Goal: Transaction & Acquisition: Purchase product/service

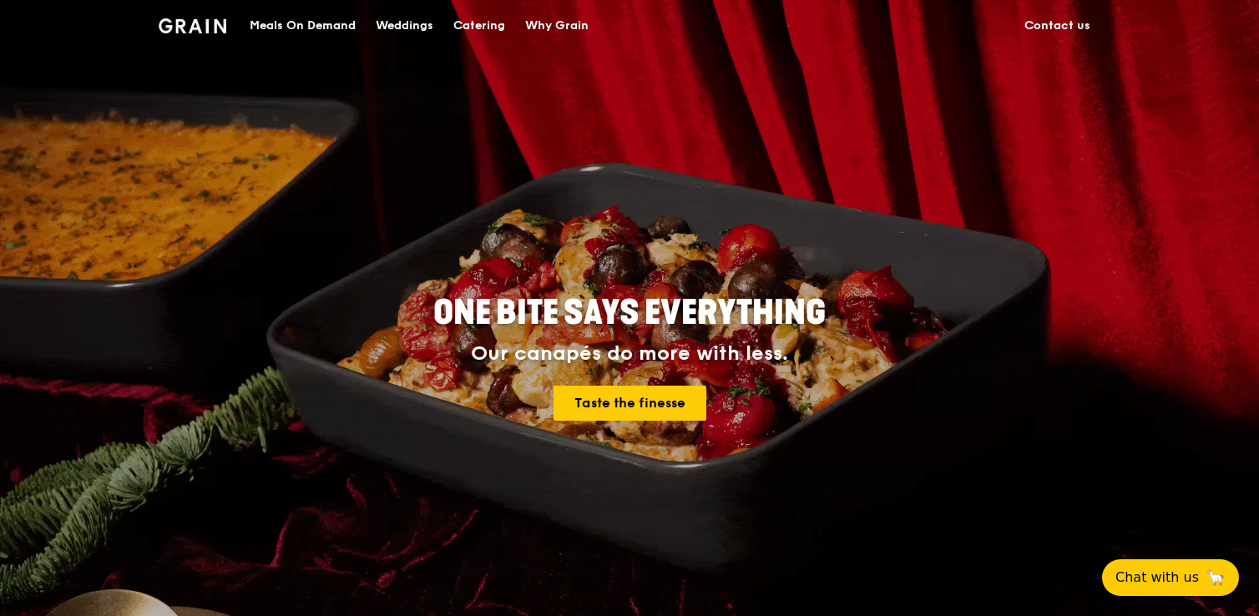
click at [297, 29] on div "Meals On Demand" at bounding box center [303, 26] width 106 height 50
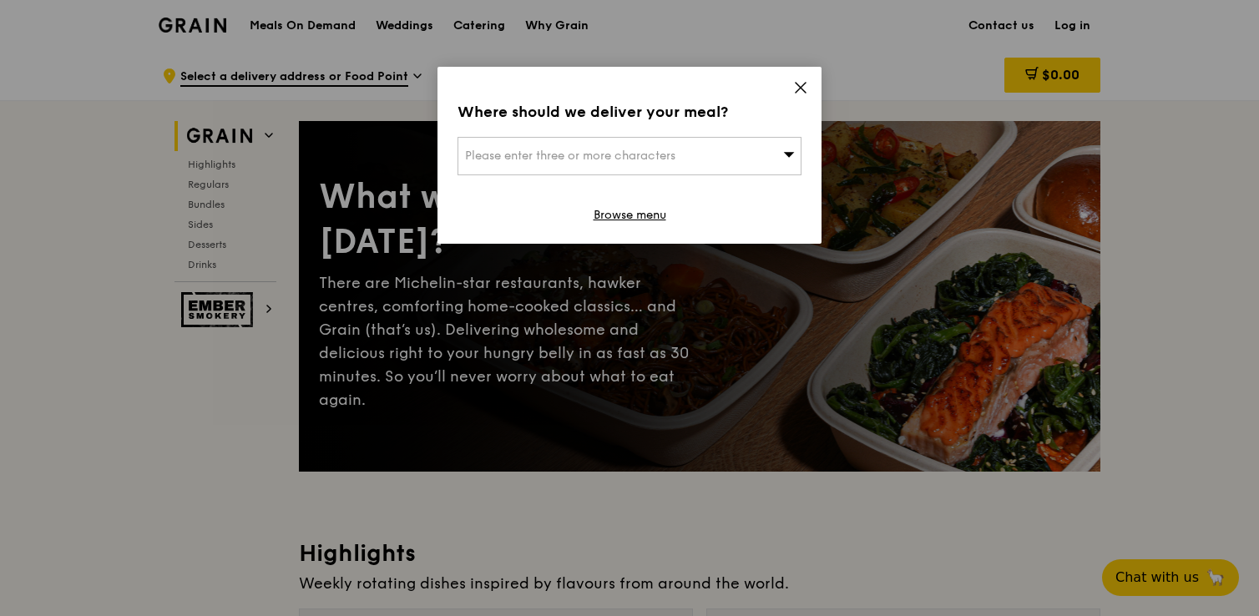
click at [746, 144] on div "Please enter three or more characters" at bounding box center [629, 156] width 344 height 38
click at [801, 96] on span at bounding box center [800, 90] width 15 height 18
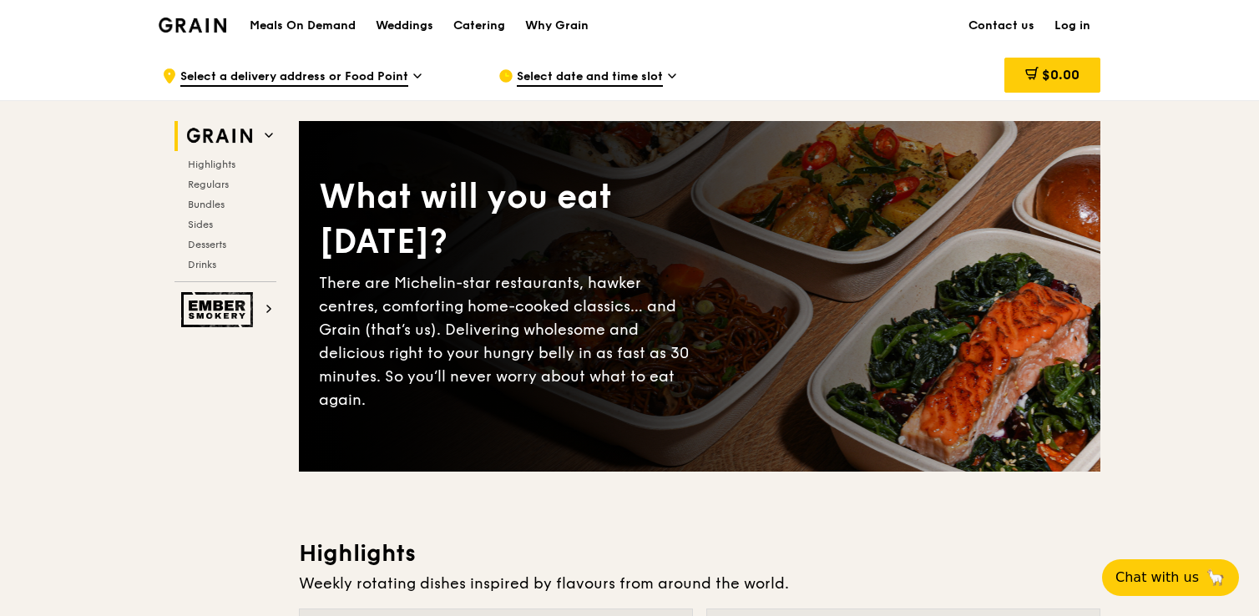
click at [1086, 25] on link "Log in" at bounding box center [1072, 26] width 56 height 50
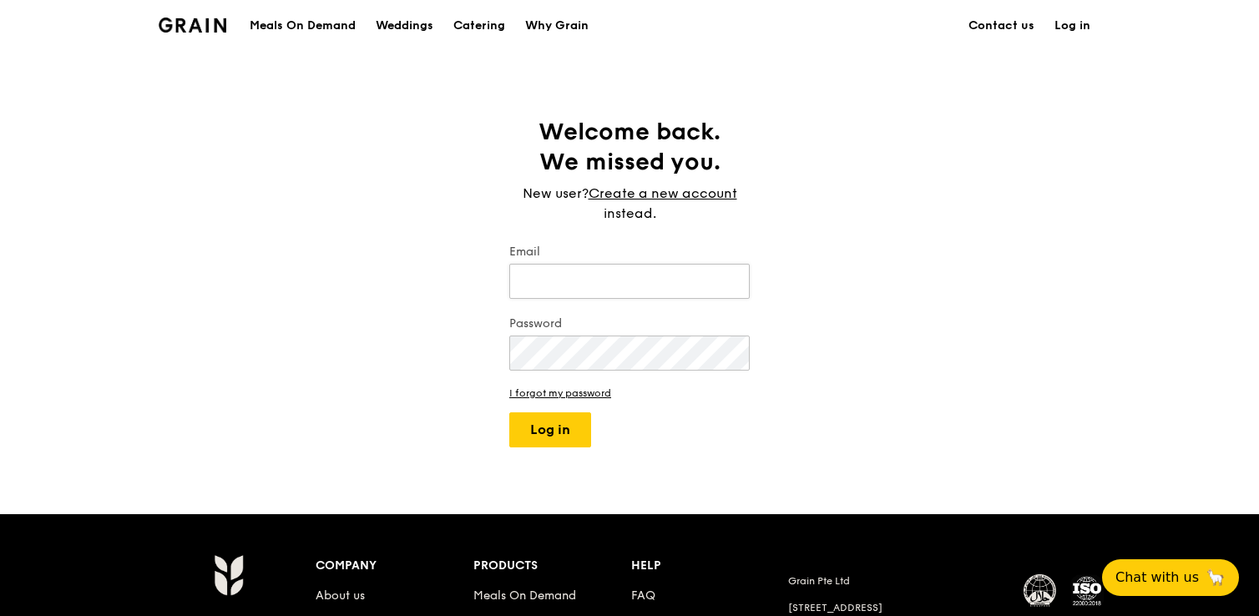
click at [633, 277] on input "Email" at bounding box center [629, 281] width 240 height 35
type input "sherwinna.chua@recordedfuture.com"
click at [727, 347] on keeper-lock "Open Keeper Popup" at bounding box center [730, 353] width 20 height 20
click at [509, 412] on button "Log in" at bounding box center [550, 429] width 82 height 35
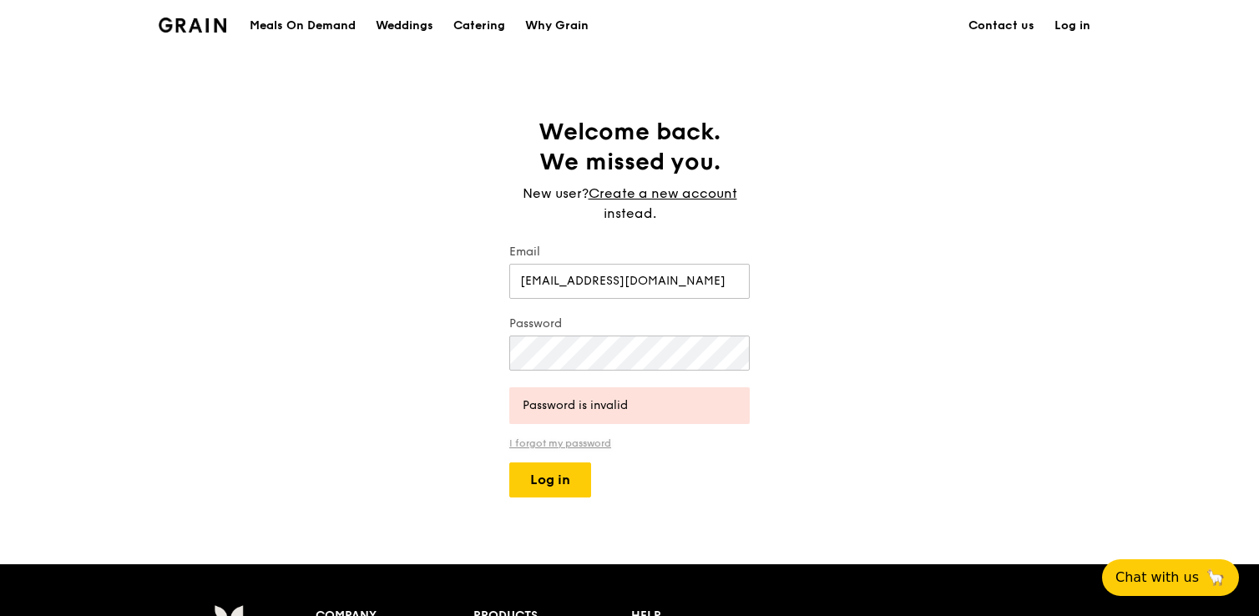
click at [574, 448] on link "I forgot my password" at bounding box center [629, 443] width 240 height 12
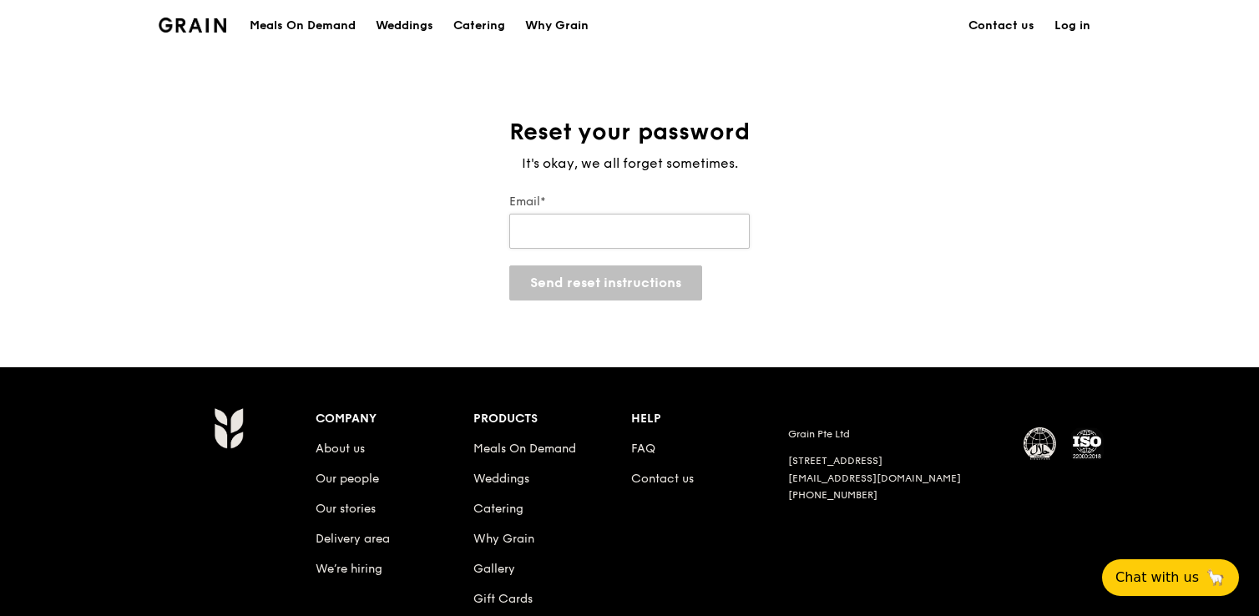
click at [577, 232] on input "Email*" at bounding box center [629, 231] width 240 height 35
type input "sherwinna.chua@recordedfuture.com"
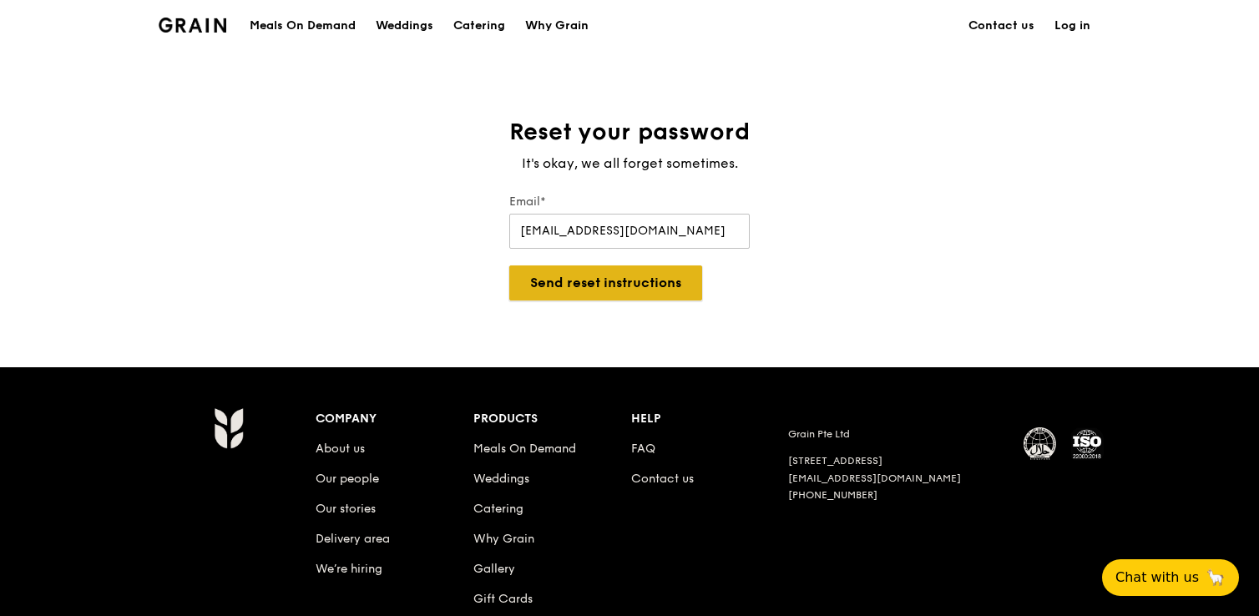
click at [596, 295] on button "Send reset instructions" at bounding box center [605, 282] width 193 height 35
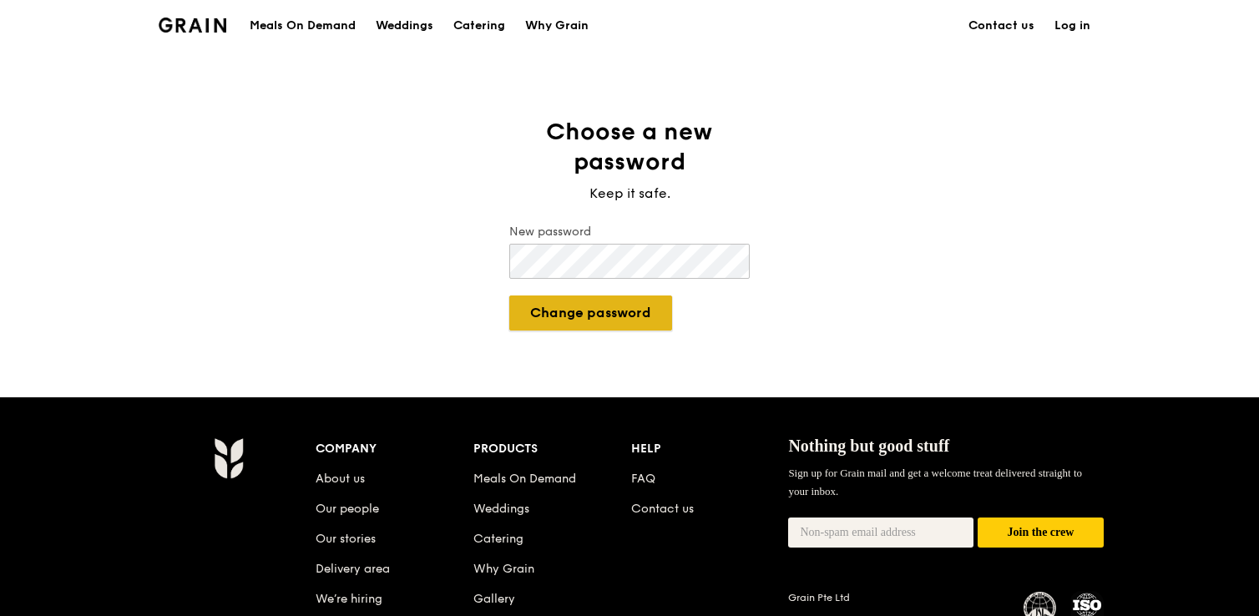
click at [647, 313] on button "Change password" at bounding box center [590, 313] width 163 height 35
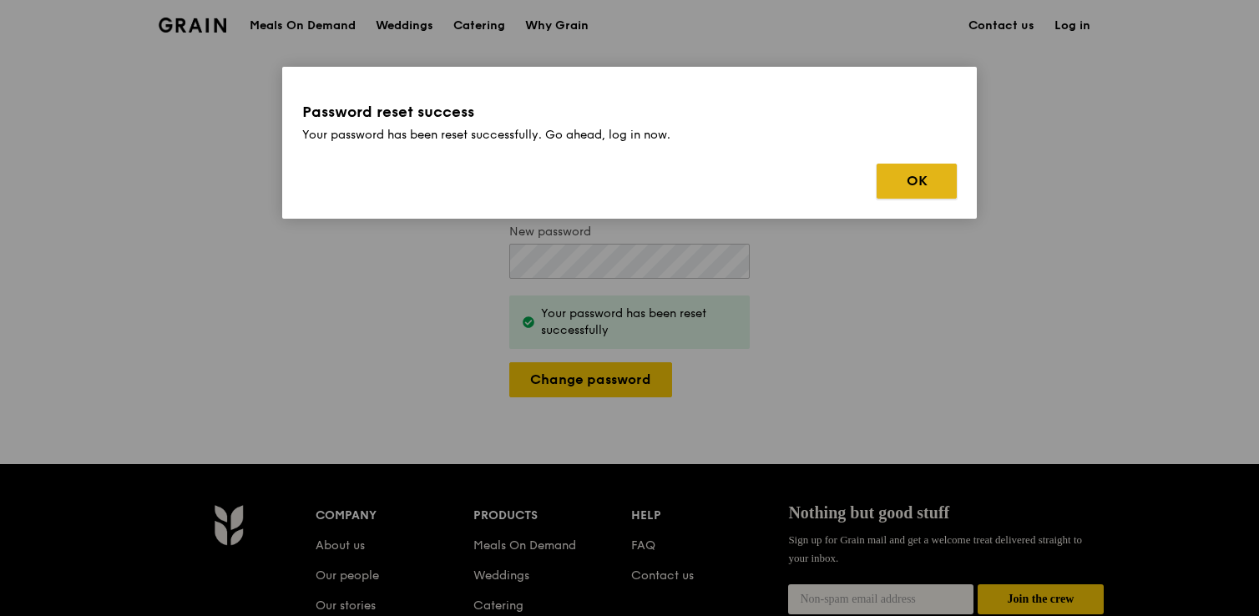
click at [946, 186] on button "OK" at bounding box center [916, 181] width 80 height 35
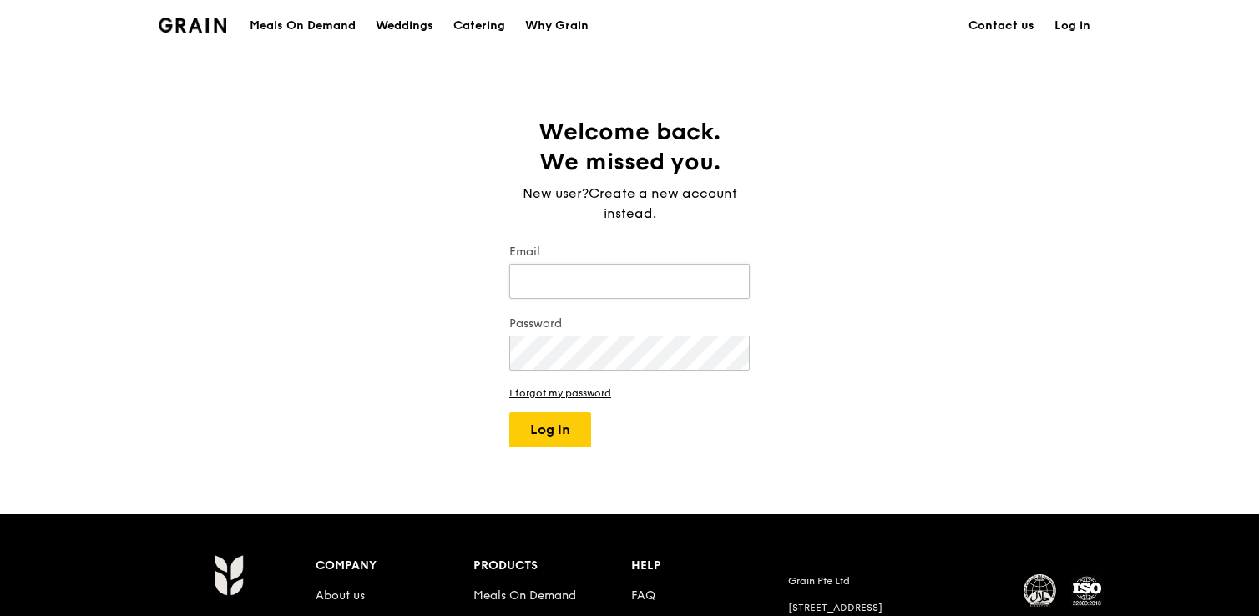
click at [561, 272] on input "Email" at bounding box center [629, 281] width 240 height 35
type input "sherwinna.chua@recordedfuture.com"
click at [509, 412] on button "Log in" at bounding box center [550, 429] width 82 height 35
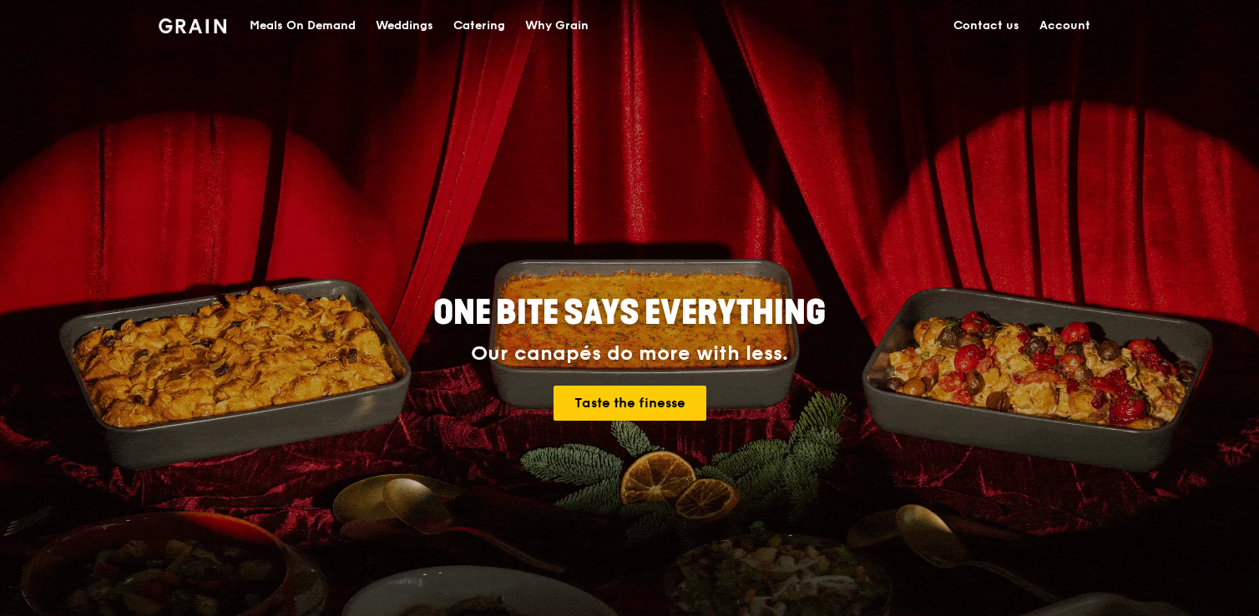
click at [338, 29] on div "Meals On Demand" at bounding box center [303, 26] width 106 height 50
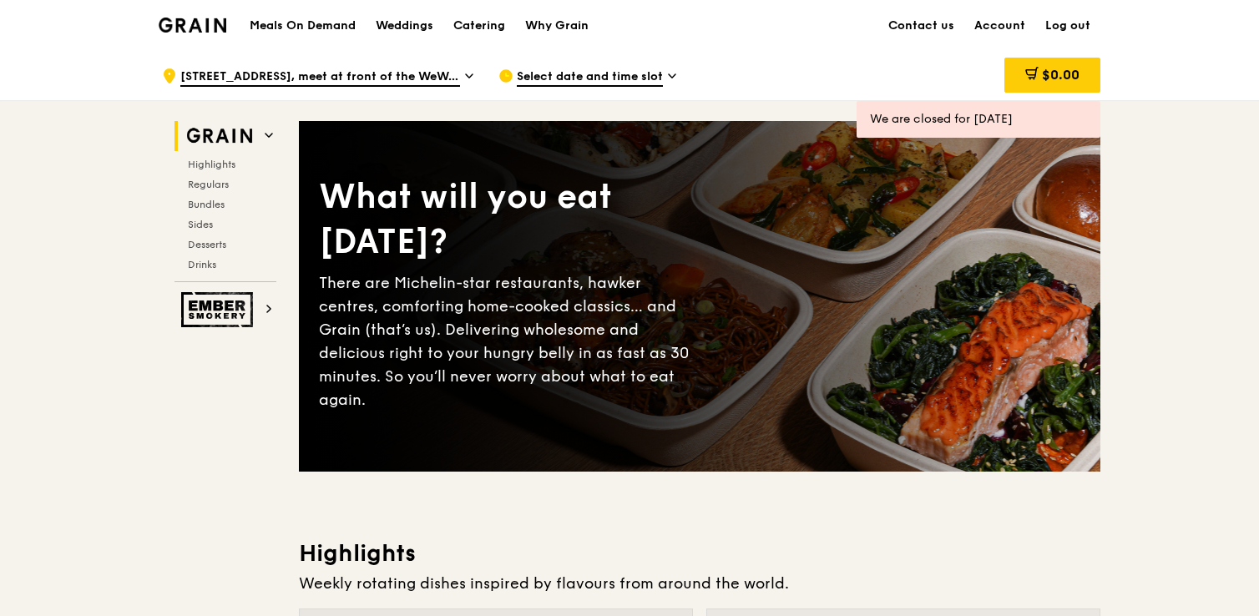
click at [601, 73] on span "Select date and time slot" at bounding box center [590, 77] width 146 height 18
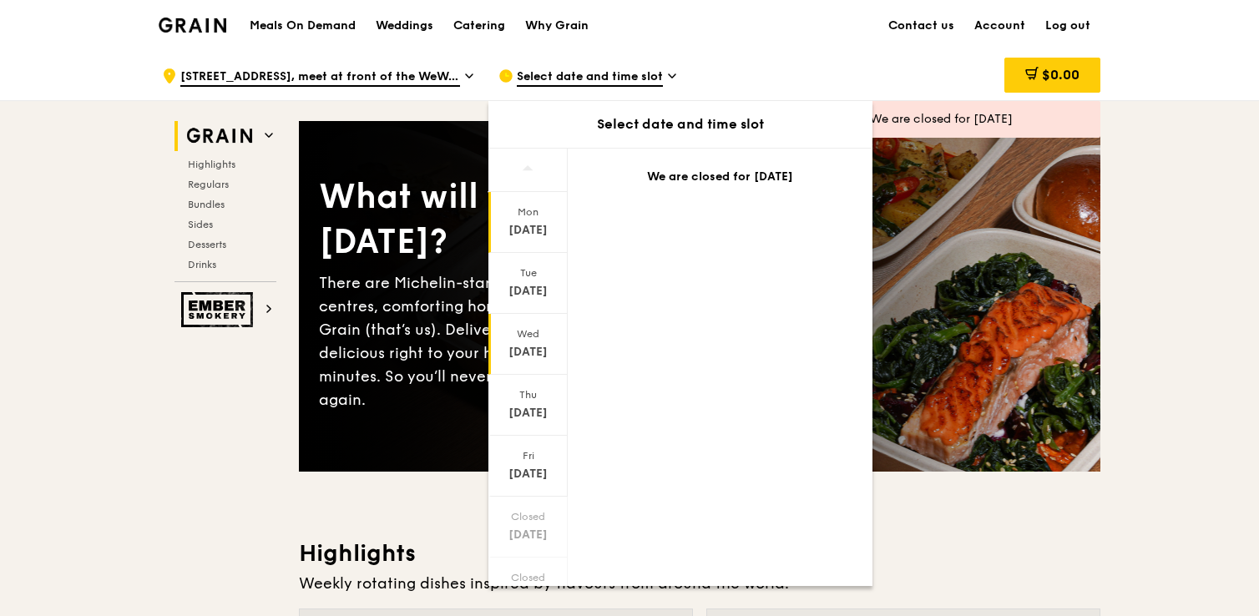
click at [539, 328] on div "Wed" at bounding box center [528, 333] width 74 height 13
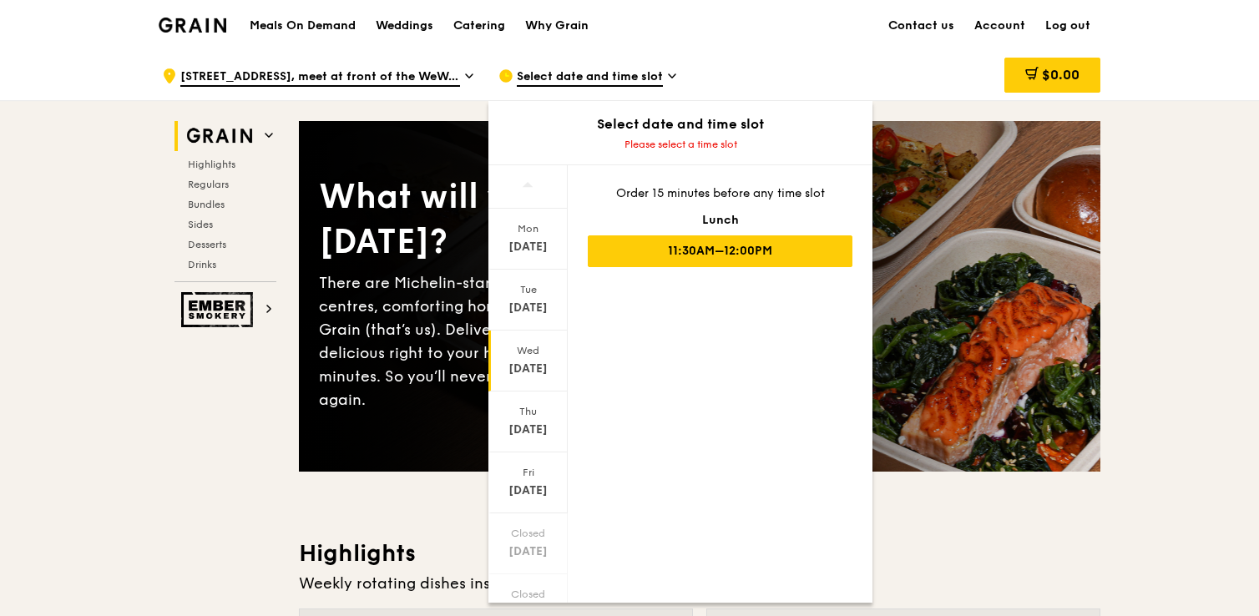
click at [697, 256] on div "11:30AM–12:00PM" at bounding box center [720, 251] width 265 height 32
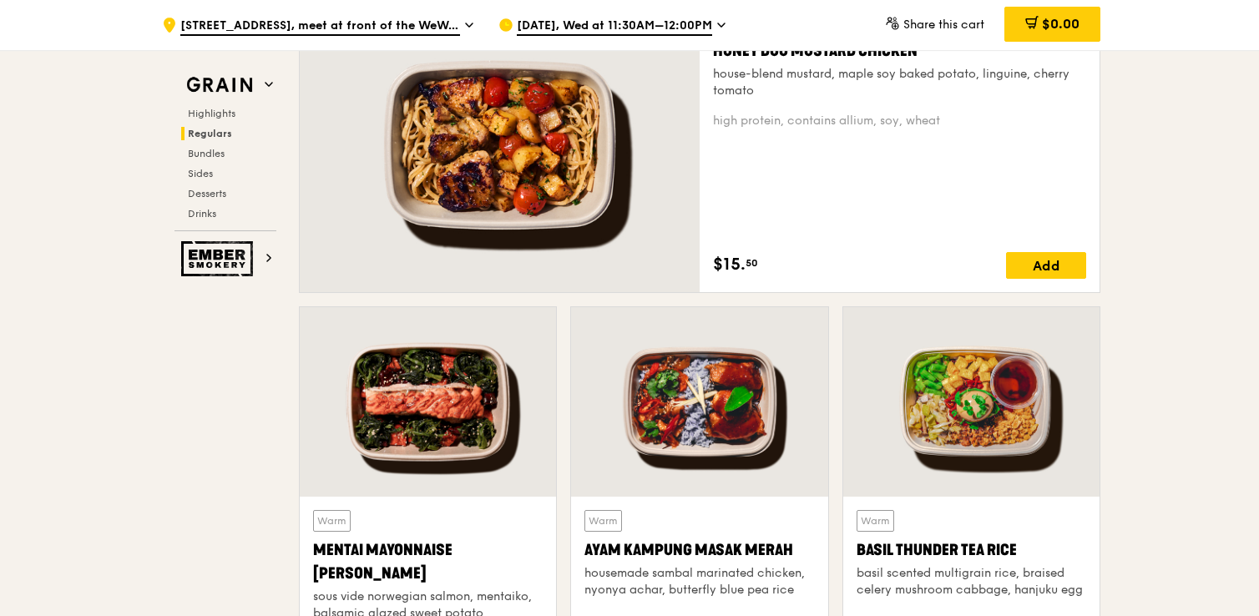
scroll to position [1223, 0]
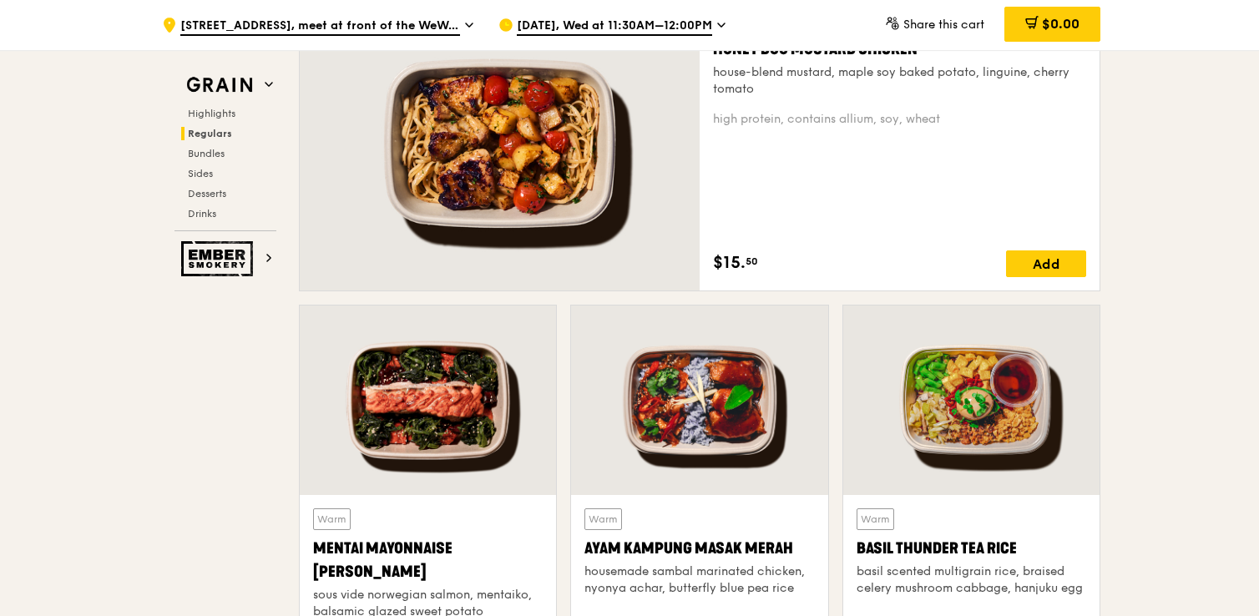
click at [988, 453] on div at bounding box center [971, 400] width 256 height 189
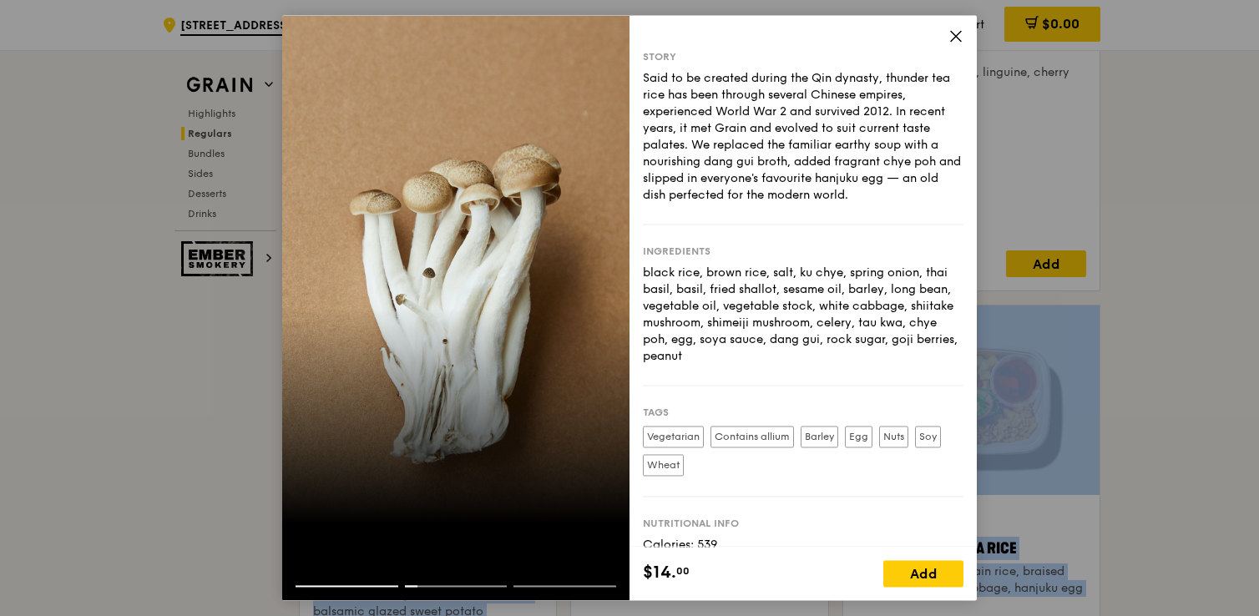
drag, startPoint x: 249, startPoint y: 331, endPoint x: 150, endPoint y: 360, distance: 102.5
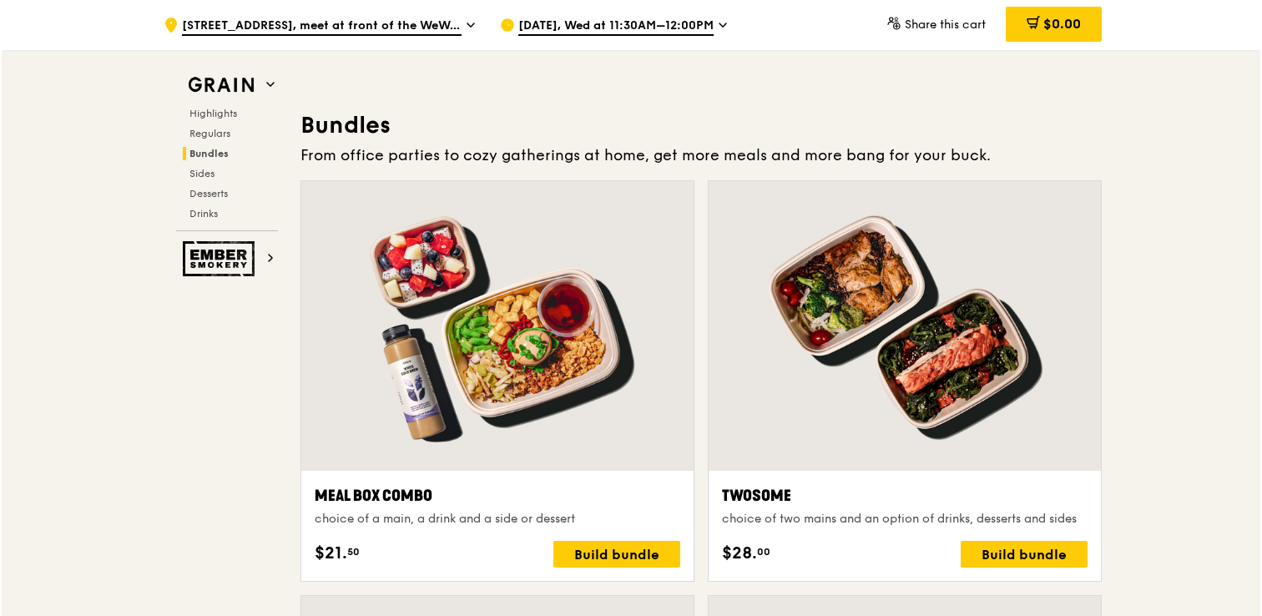
scroll to position [2343, 0]
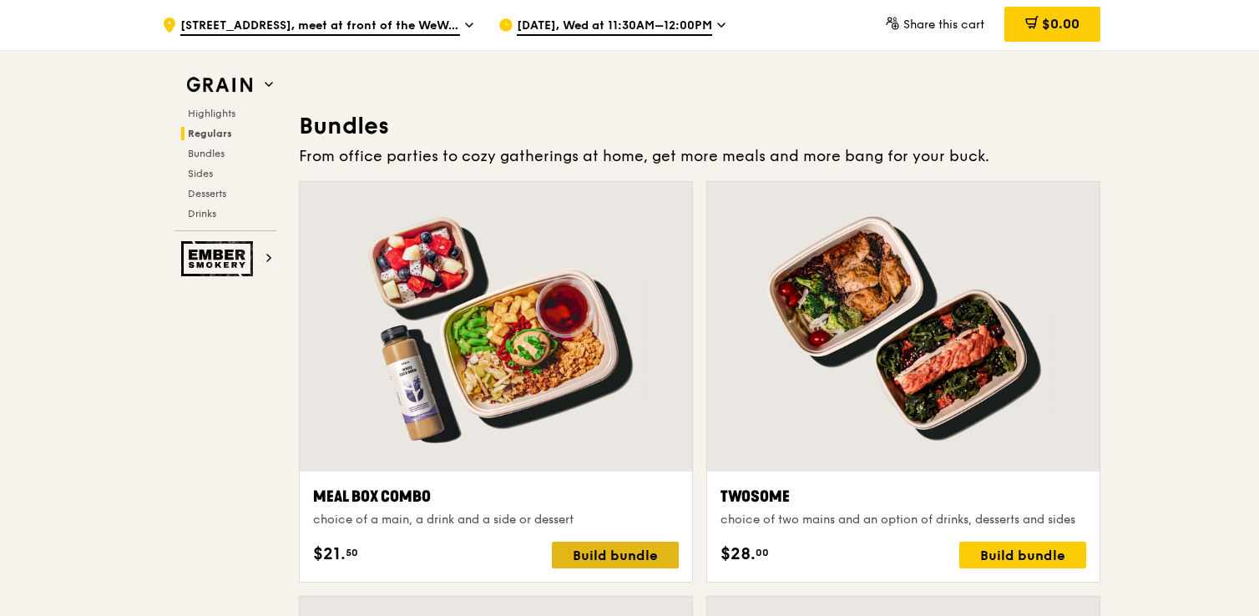
click at [612, 549] on div "Build bundle" at bounding box center [615, 555] width 127 height 27
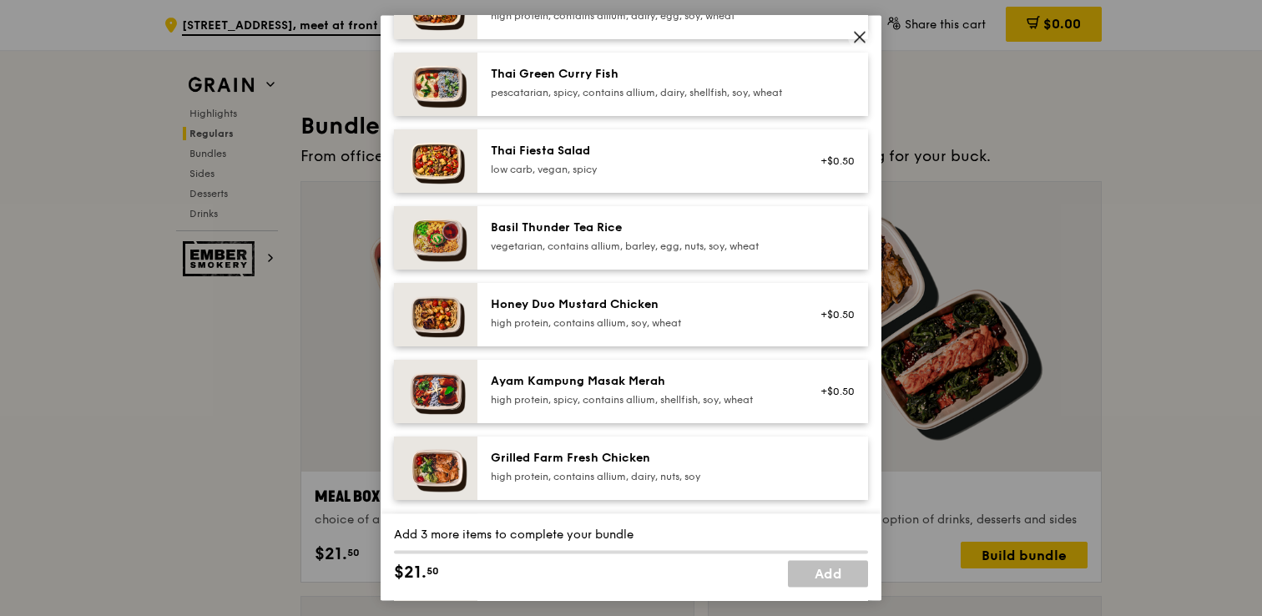
scroll to position [194, 0]
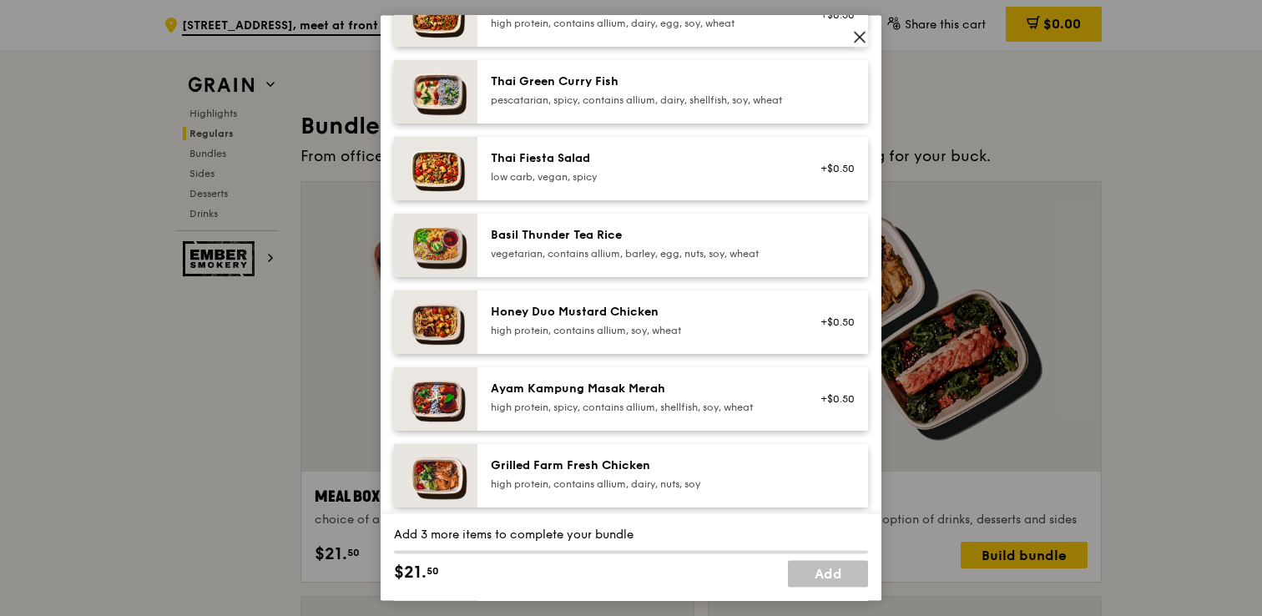
click at [693, 105] on div "pescatarian, spicy, contains allium, dairy, shellfish, soy, wheat" at bounding box center [641, 99] width 300 height 13
click at [693, 244] on div "Basil Thunder Tea Rice" at bounding box center [641, 235] width 300 height 17
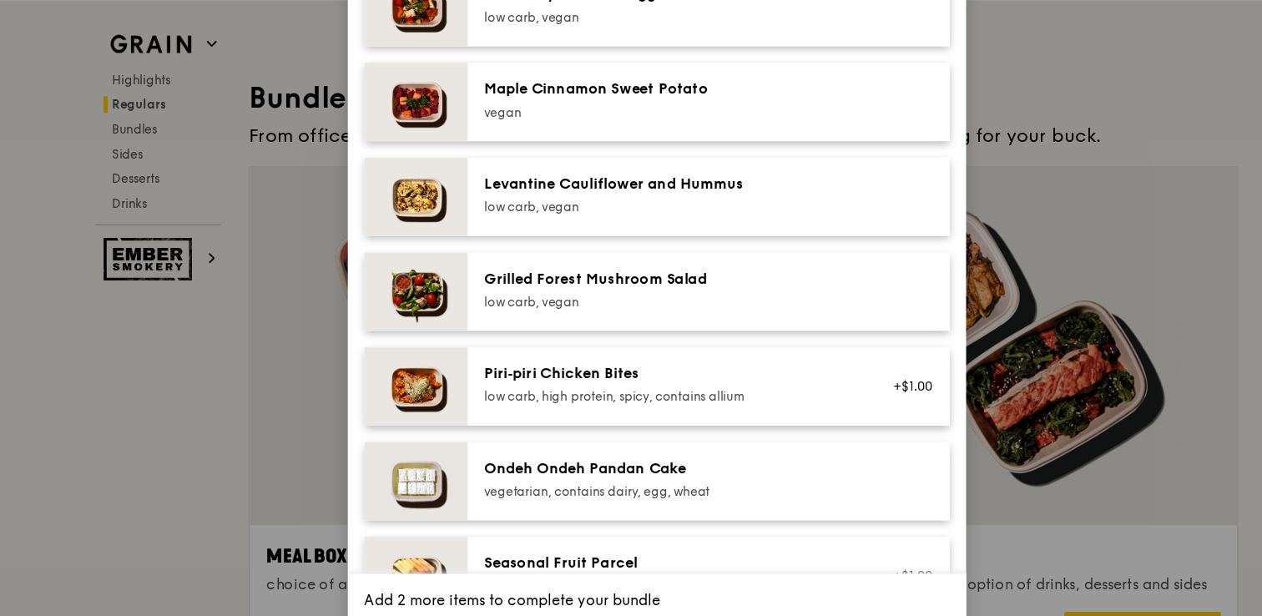
scroll to position [928, 0]
click at [614, 222] on div "low carb, vegan" at bounding box center [641, 215] width 300 height 13
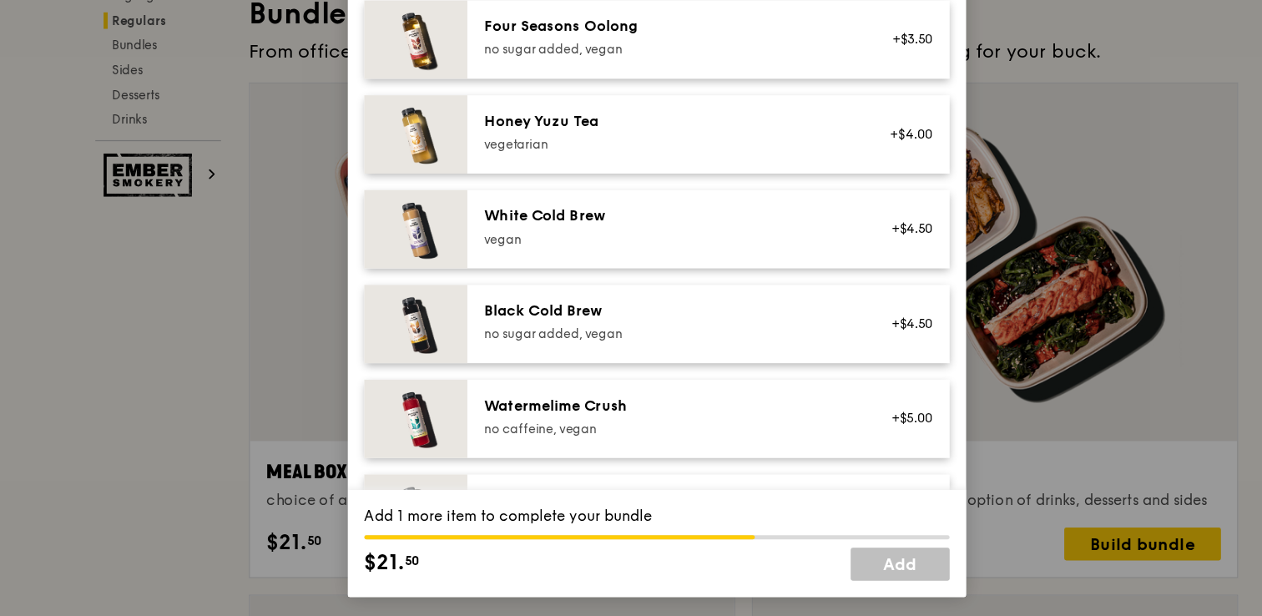
scroll to position [1927, 0]
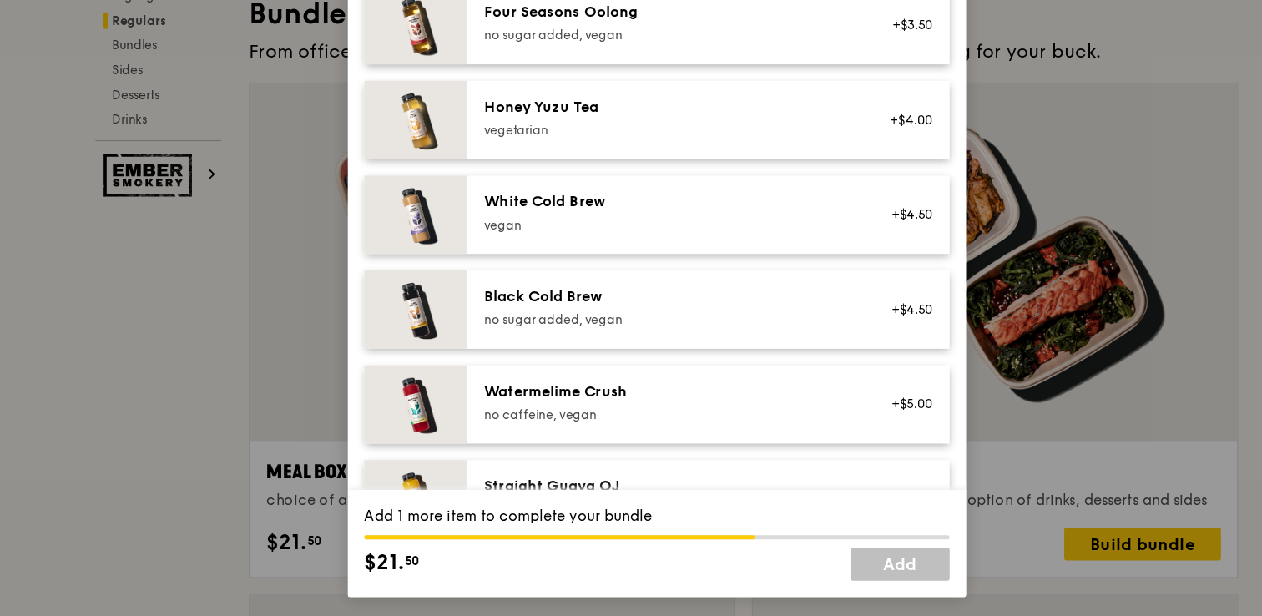
click at [619, 306] on div "vegan" at bounding box center [641, 298] width 300 height 13
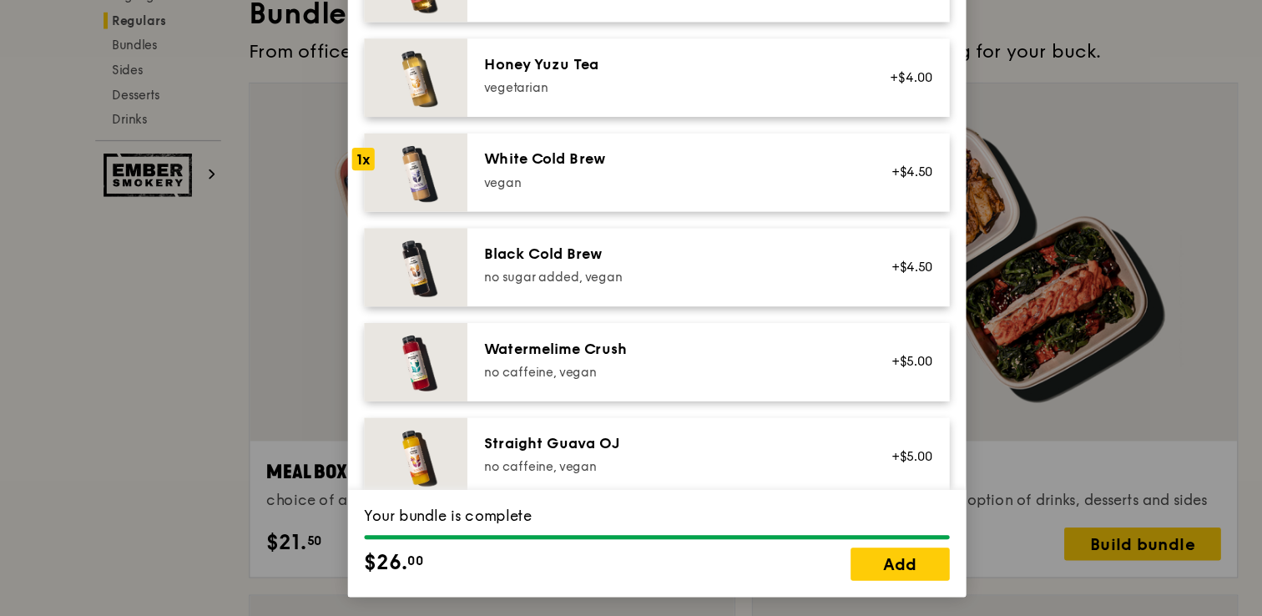
scroll to position [1993, 0]
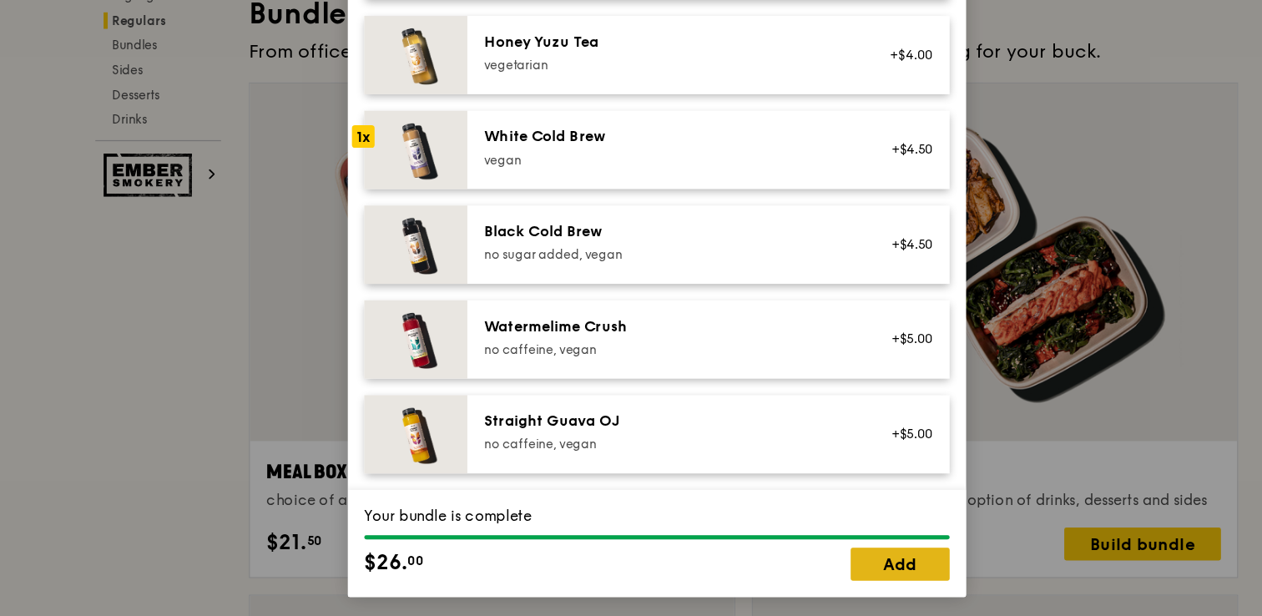
click at [847, 583] on link "Add" at bounding box center [828, 574] width 80 height 27
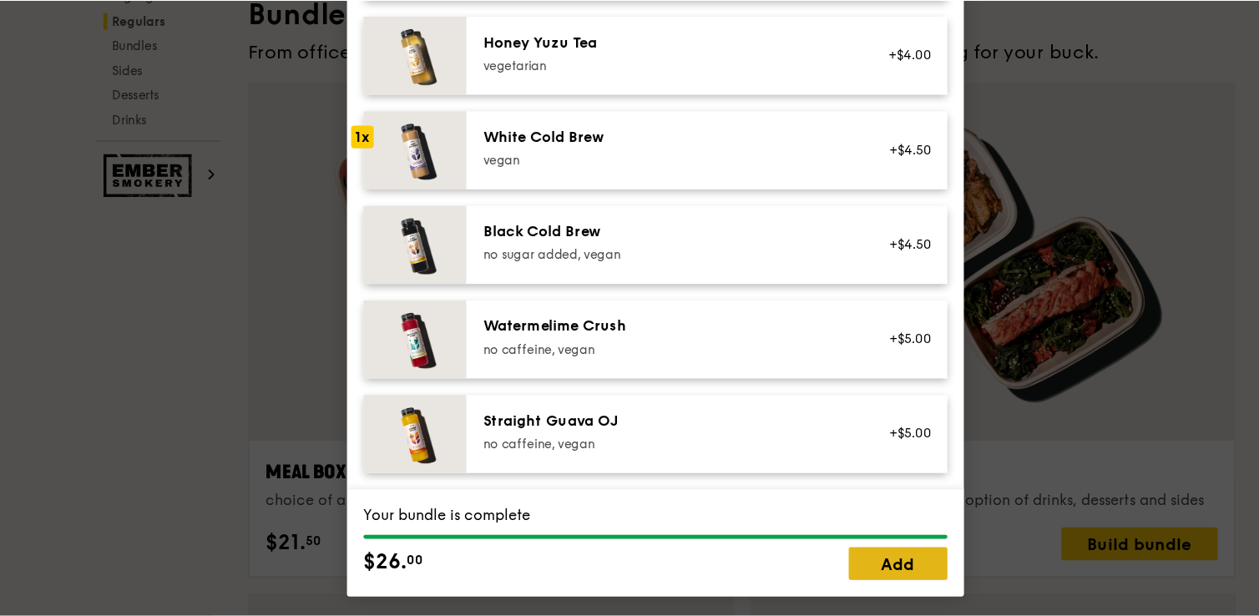
scroll to position [2343, 0]
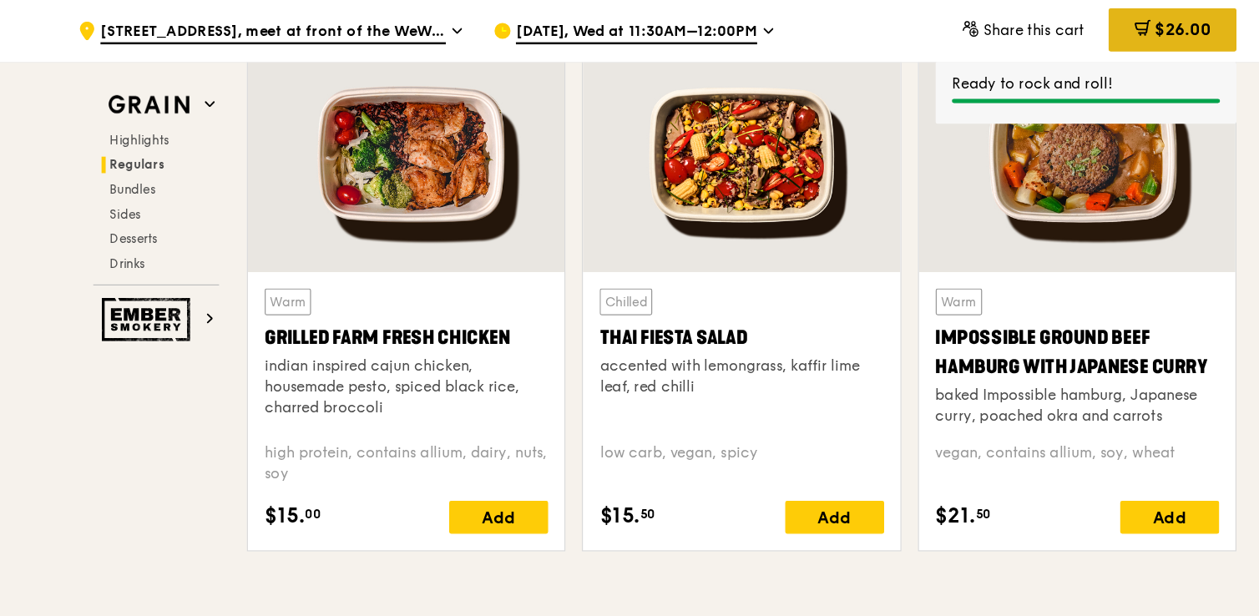
click at [1033, 35] on div "$26.00" at bounding box center [1049, 24] width 104 height 35
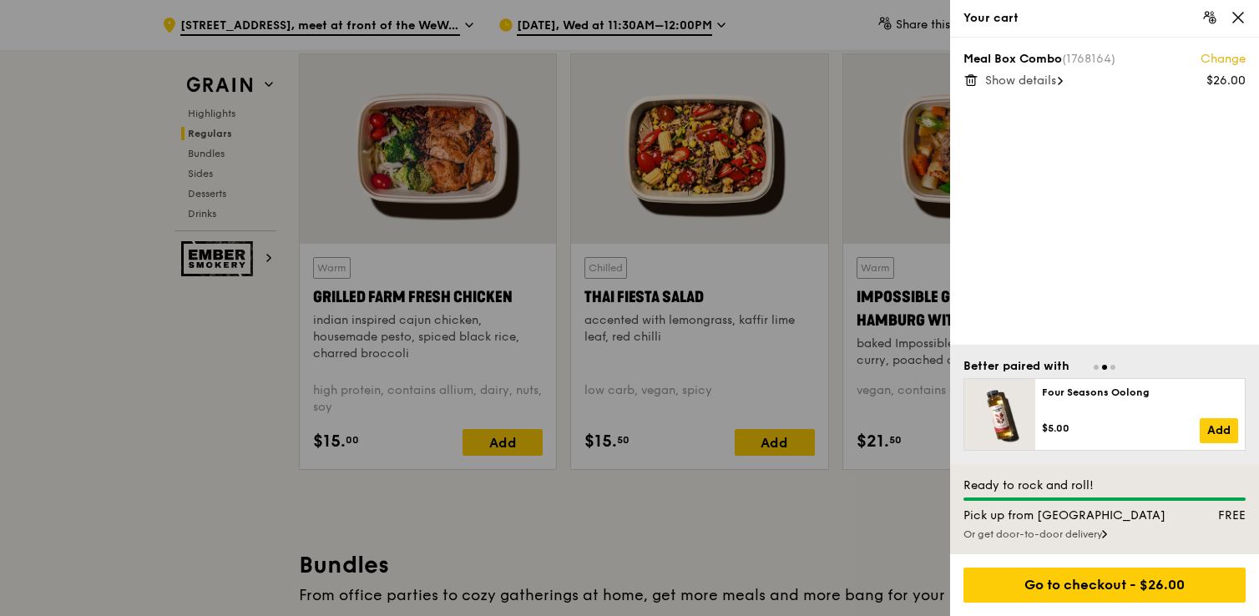
scroll to position [1887, 0]
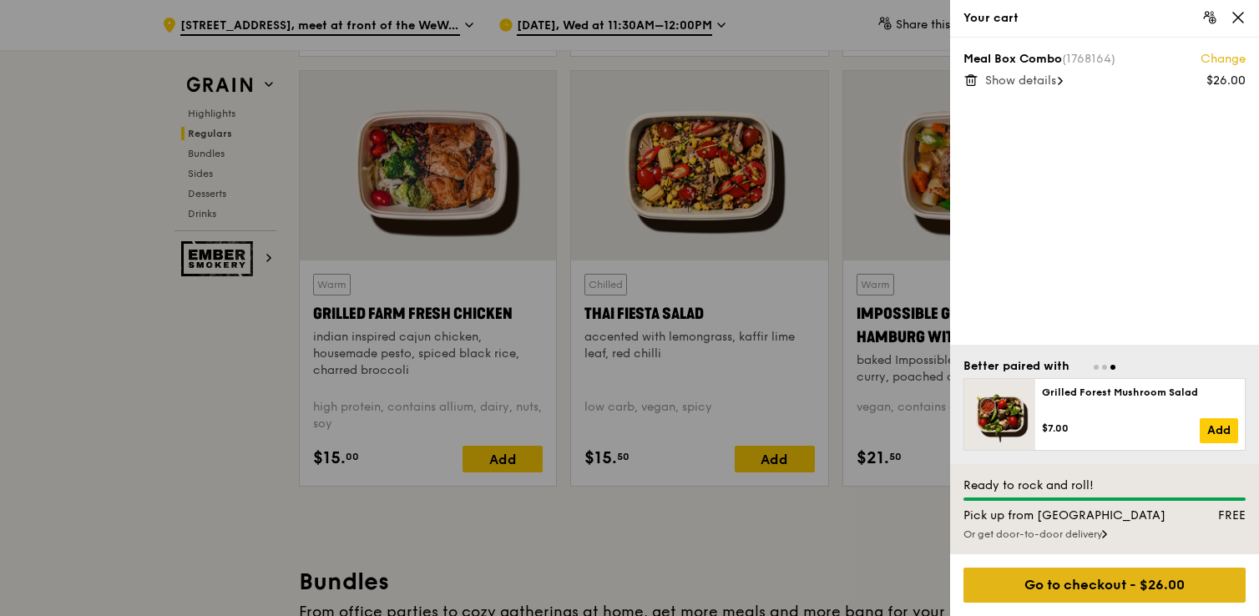
click at [1051, 578] on div "Go to checkout - $26.00" at bounding box center [1104, 585] width 282 height 35
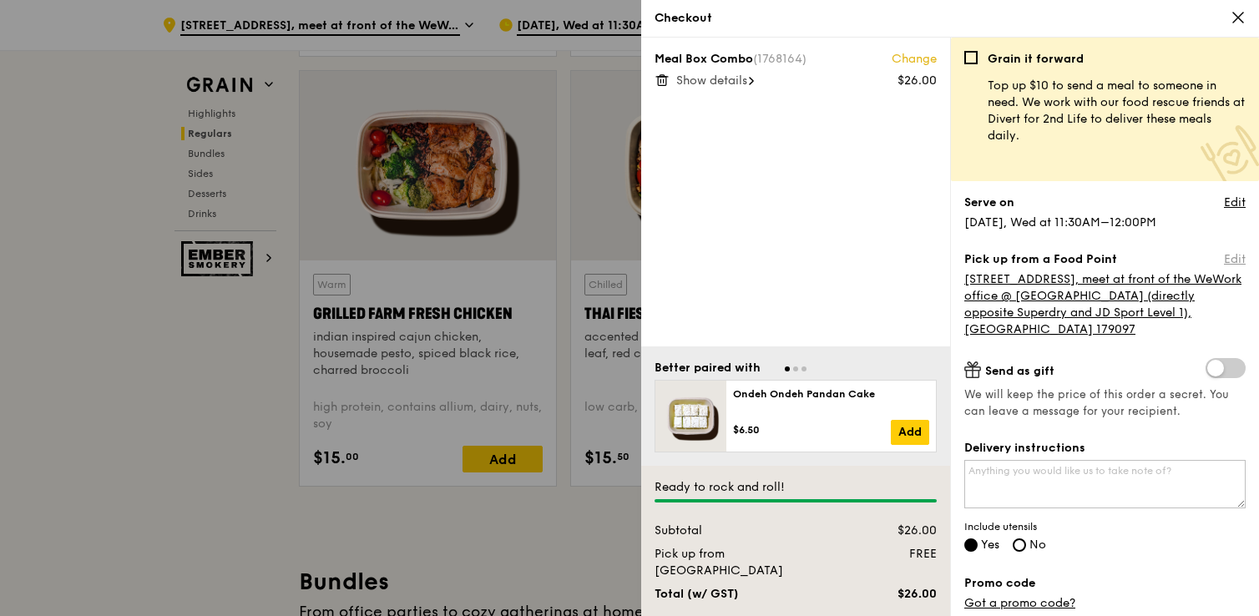
click at [1224, 256] on link "Edit" at bounding box center [1235, 259] width 22 height 17
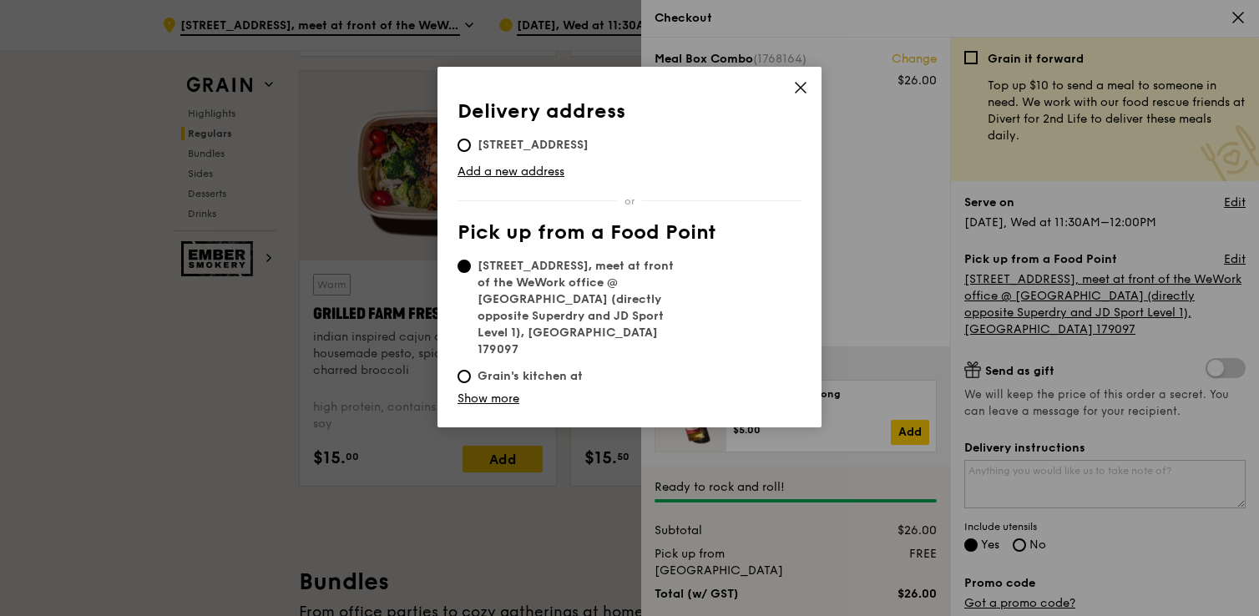
click at [801, 88] on icon at bounding box center [801, 88] width 10 height 10
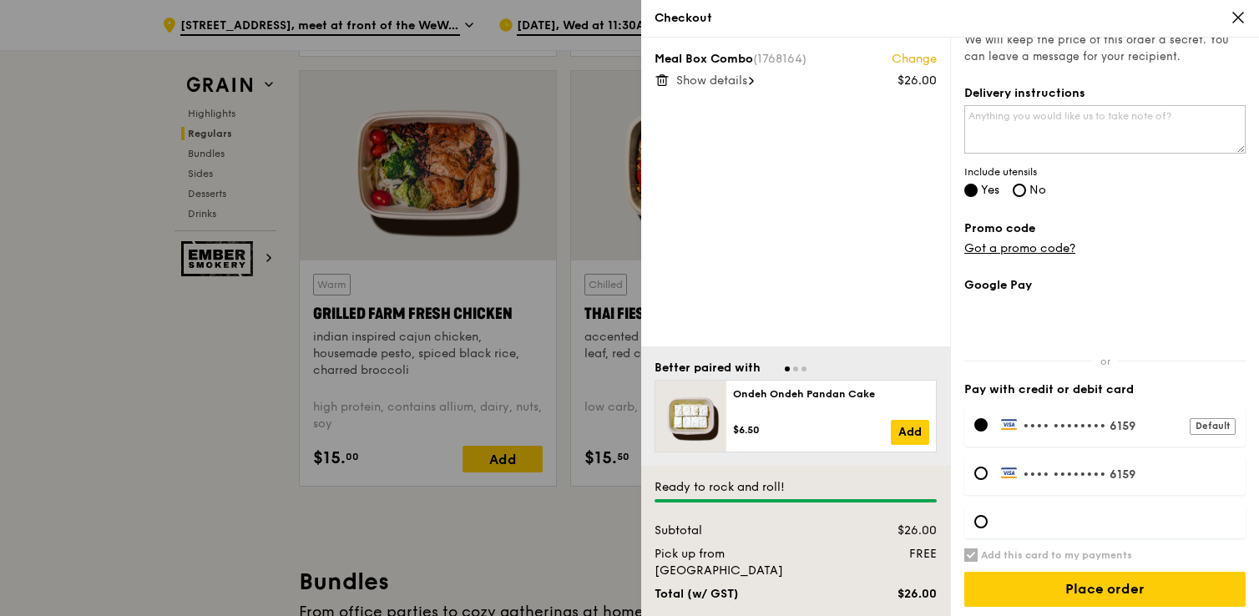
scroll to position [357, 0]
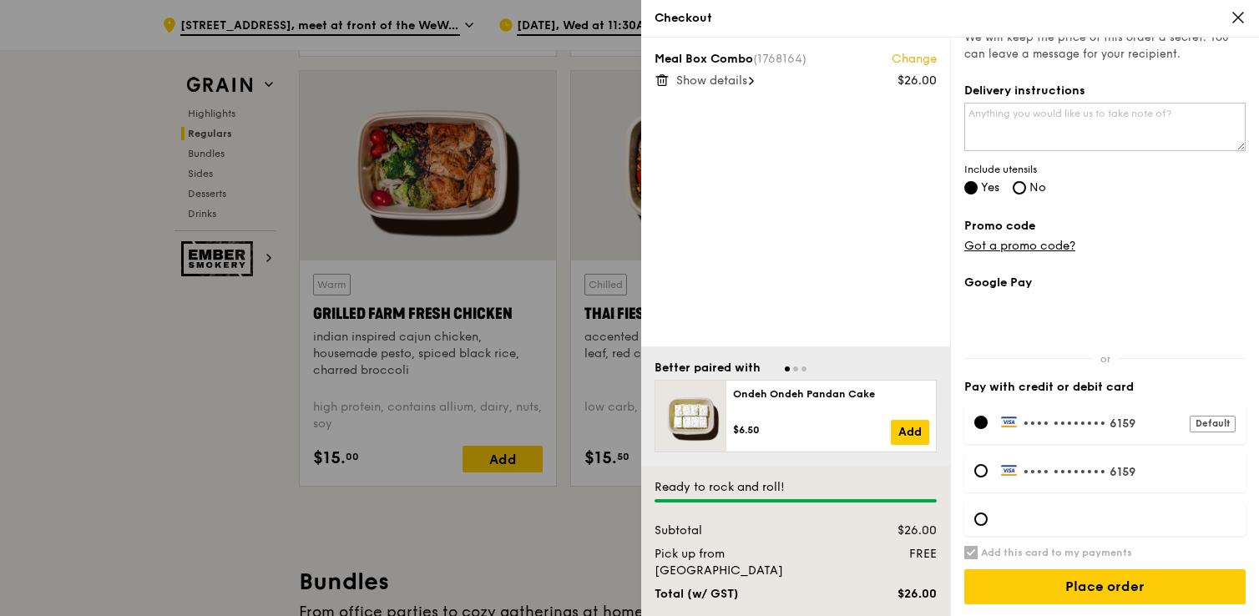
click at [130, 300] on div at bounding box center [629, 308] width 1259 height 616
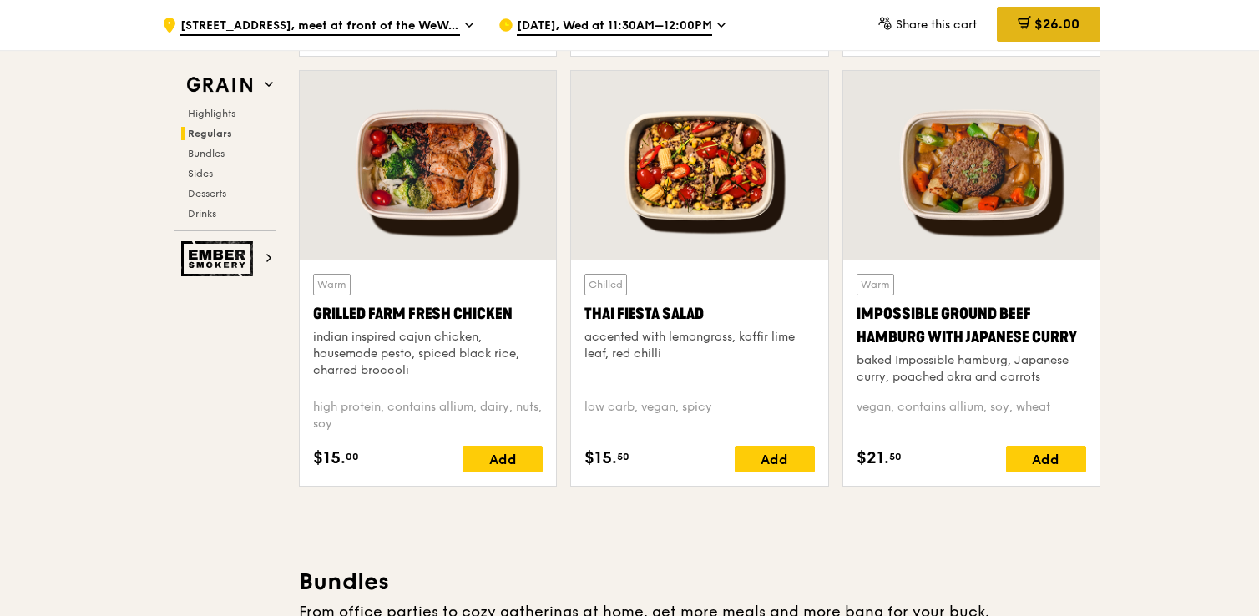
click at [1046, 27] on span "$26.00" at bounding box center [1056, 24] width 45 height 16
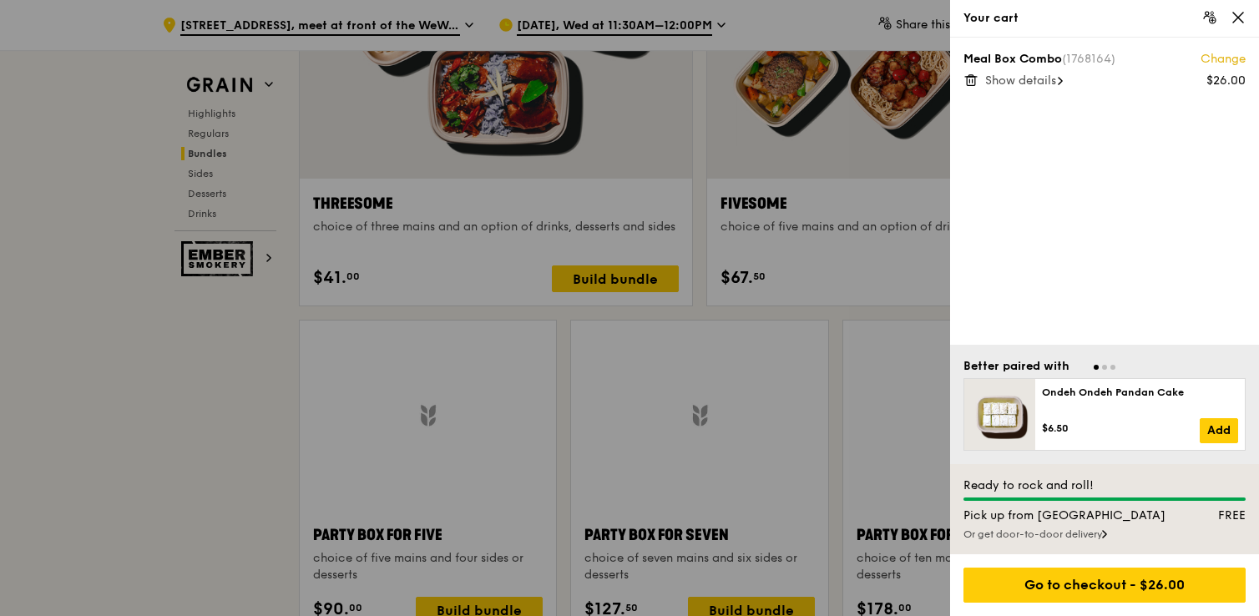
scroll to position [3450, 0]
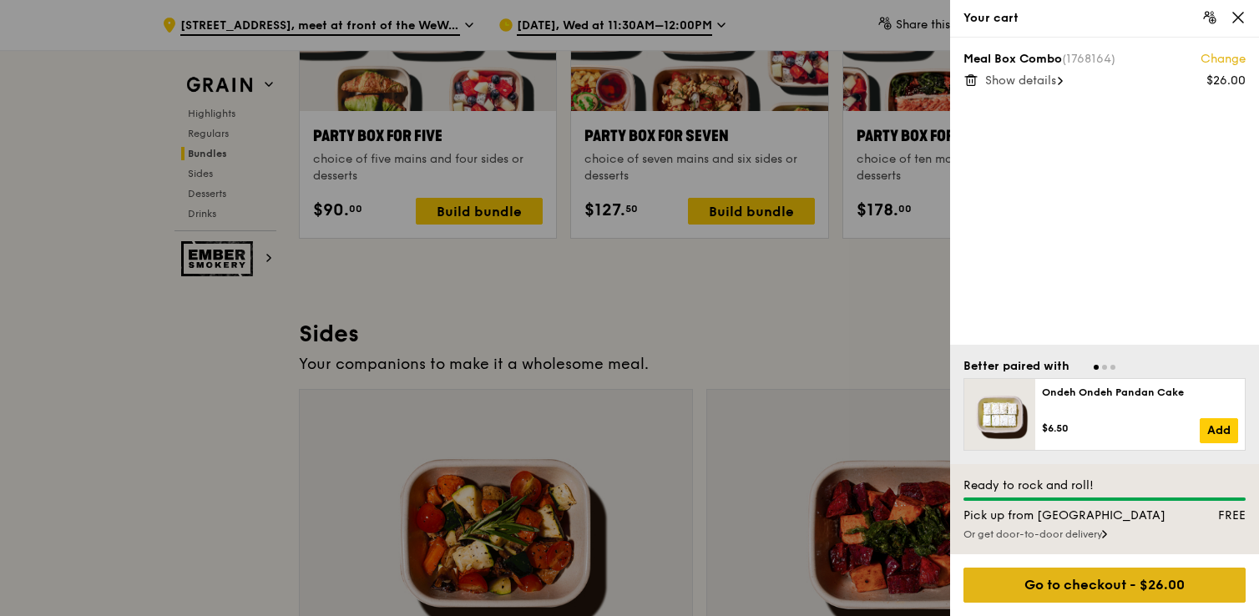
click at [1109, 590] on div "Go to checkout - $26.00" at bounding box center [1104, 585] width 282 height 35
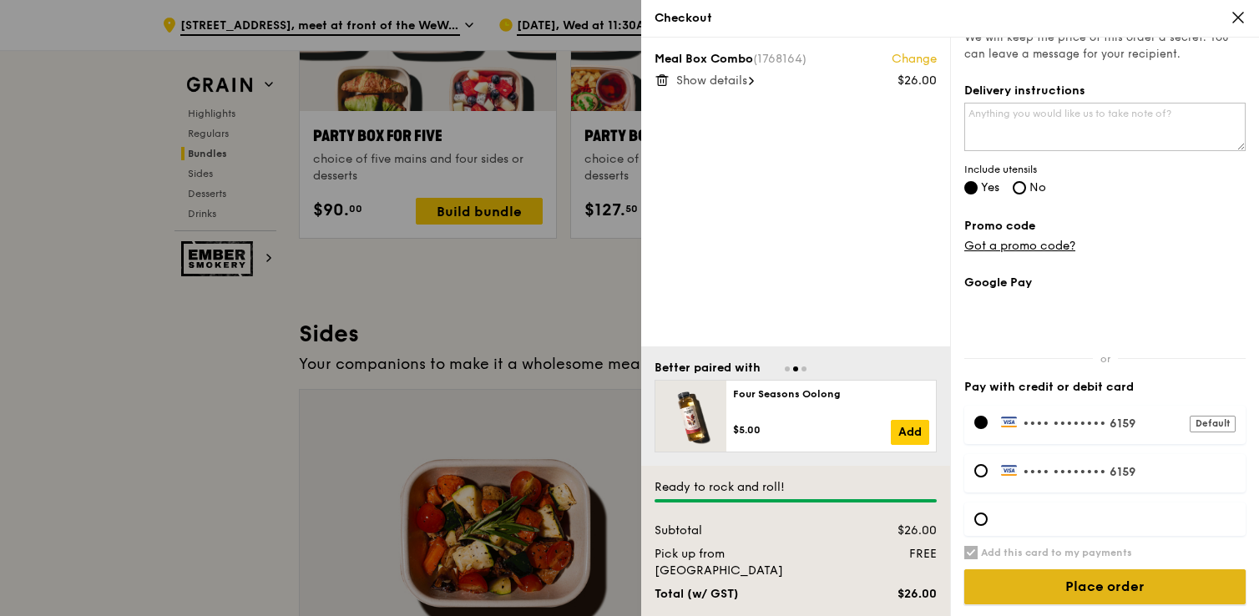
click at [1108, 590] on input "Place order" at bounding box center [1104, 586] width 281 height 35
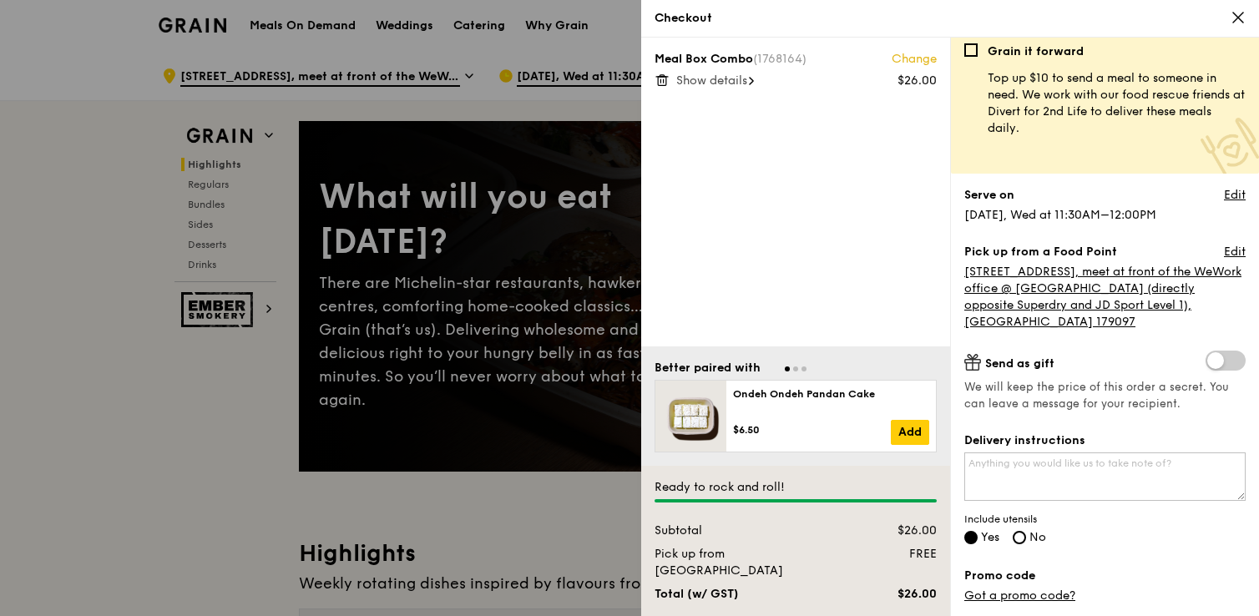
scroll to position [0, 0]
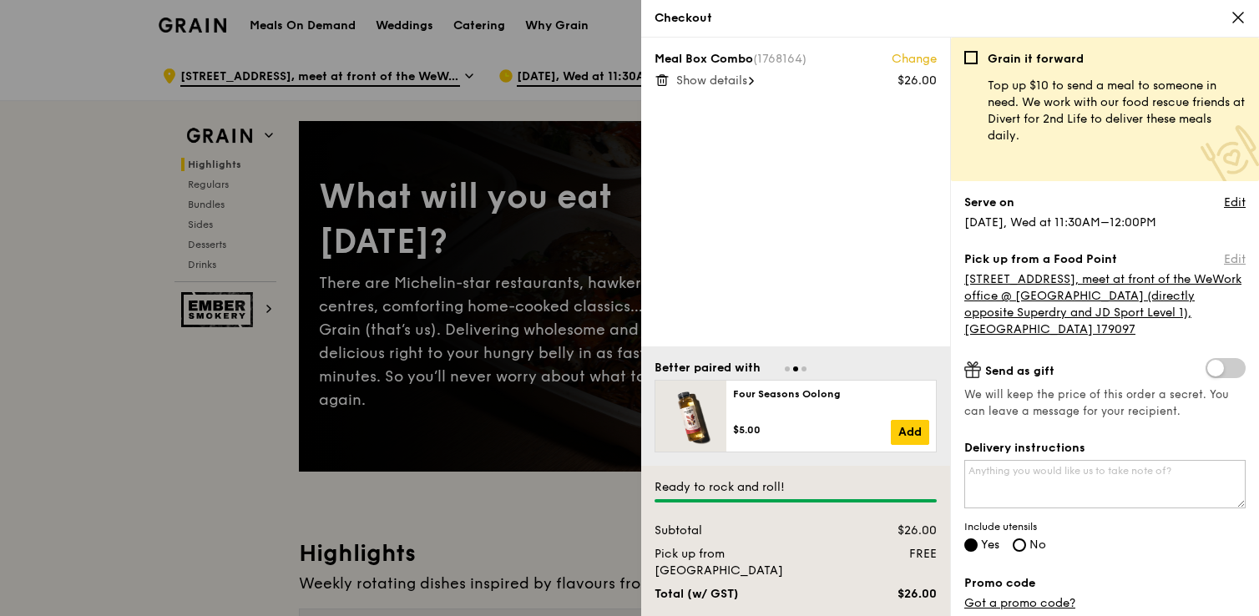
click at [1224, 258] on link "Edit" at bounding box center [1235, 259] width 22 height 17
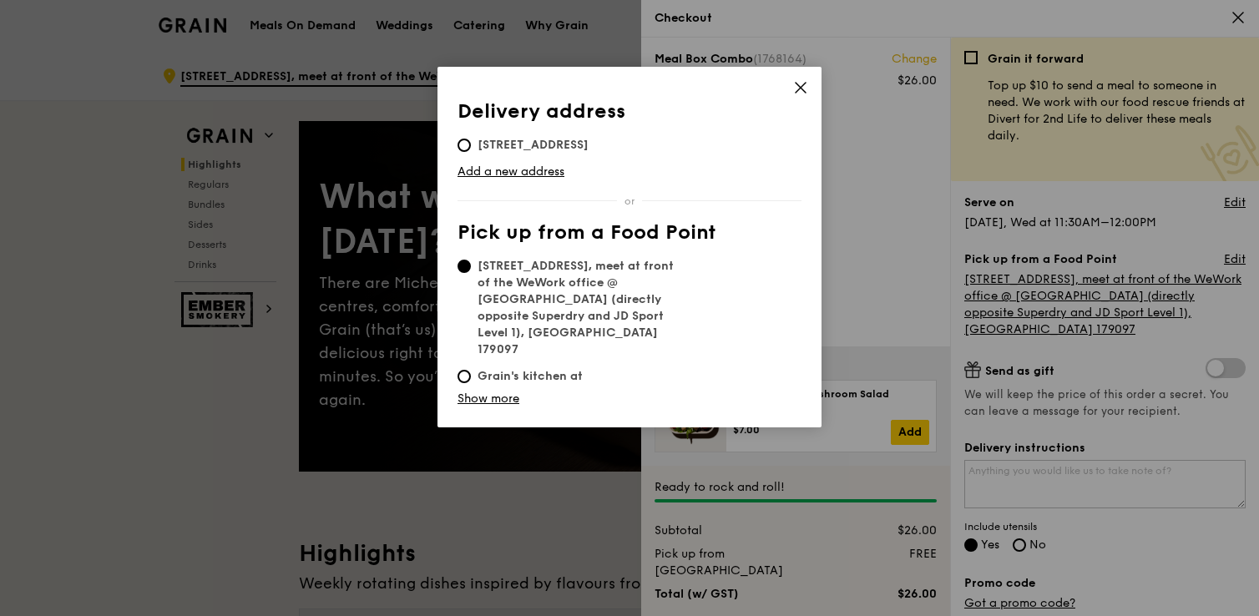
click at [564, 149] on span "109 North Bridge Road, 179097, #01-00" at bounding box center [532, 145] width 151 height 17
click at [471, 149] on input "109 North Bridge Road, 179097, #01-00" at bounding box center [463, 145] width 13 height 13
radio input "true"
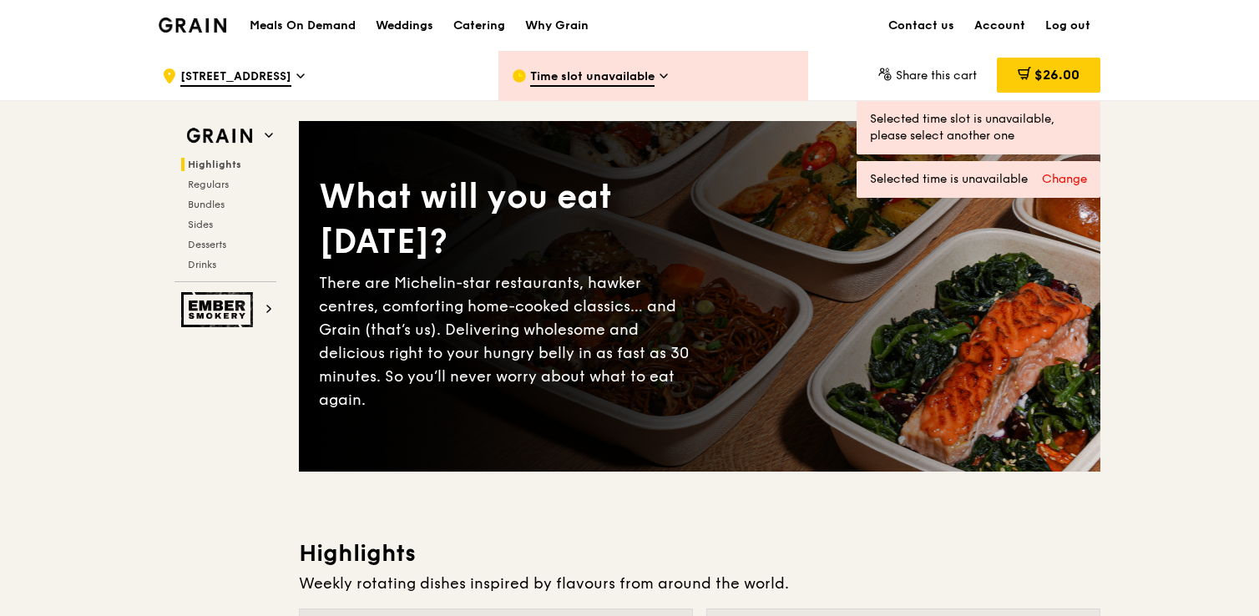
click at [627, 74] on span "Time slot unavailable" at bounding box center [592, 77] width 124 height 18
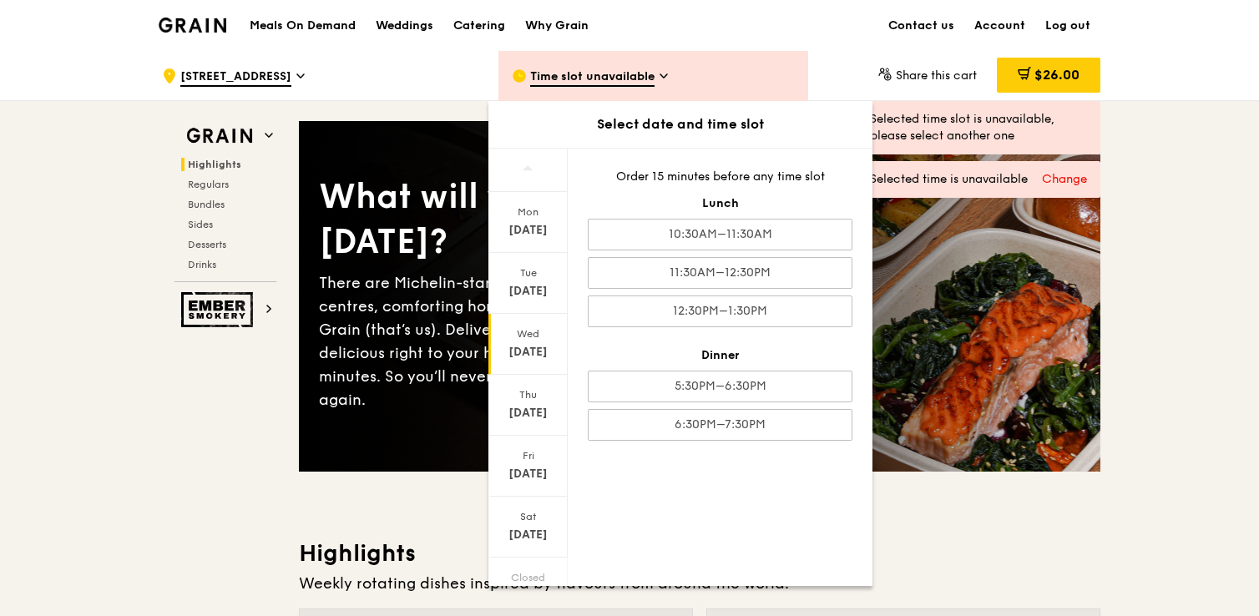
click at [518, 365] on div "Wed Oct 15" at bounding box center [527, 344] width 79 height 61
click at [523, 350] on div "Oct 15" at bounding box center [528, 352] width 74 height 17
click at [528, 345] on div "Oct 15" at bounding box center [528, 352] width 74 height 17
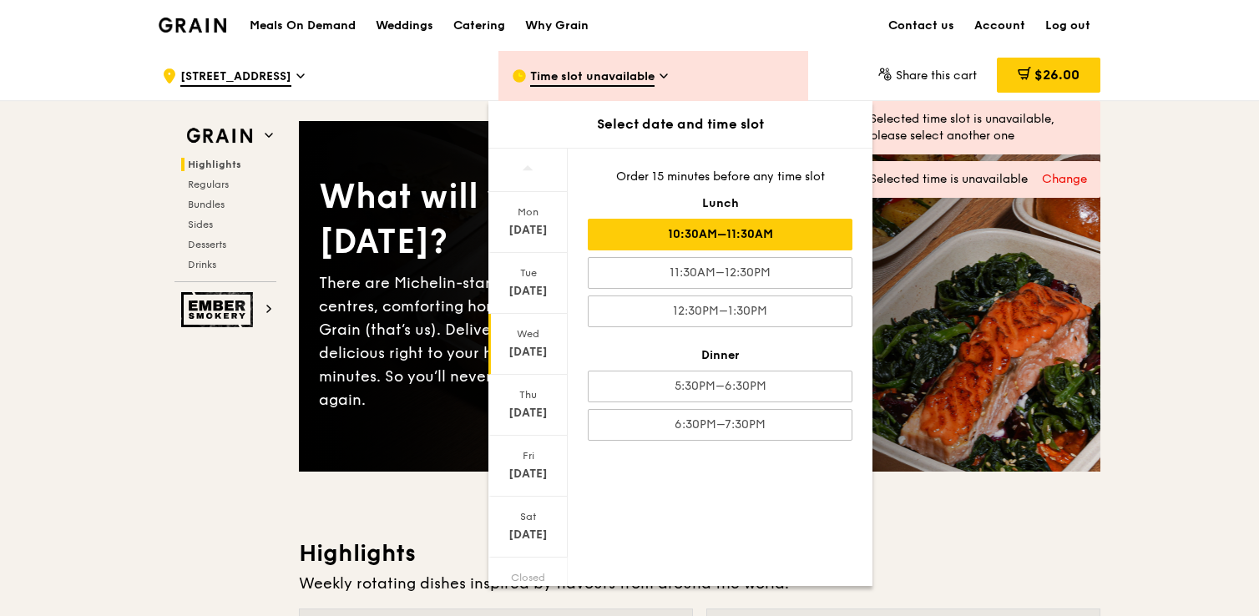
click at [668, 244] on div "10:30AM–11:30AM" at bounding box center [720, 235] width 265 height 32
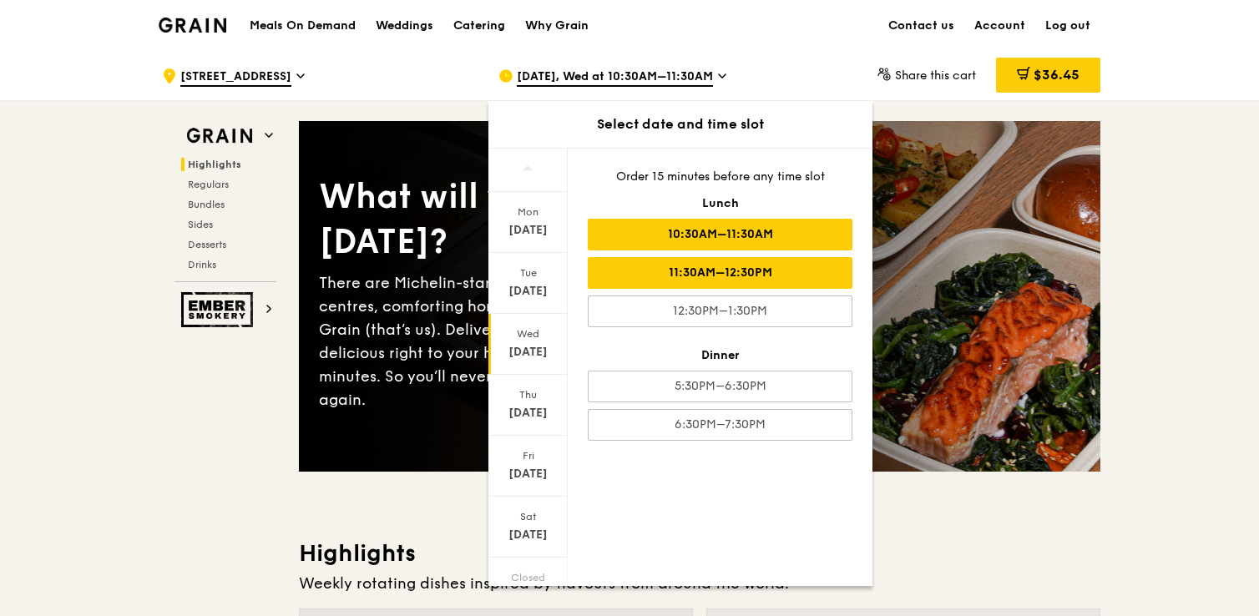
click at [672, 264] on div "11:30AM–12:30PM" at bounding box center [720, 273] width 265 height 32
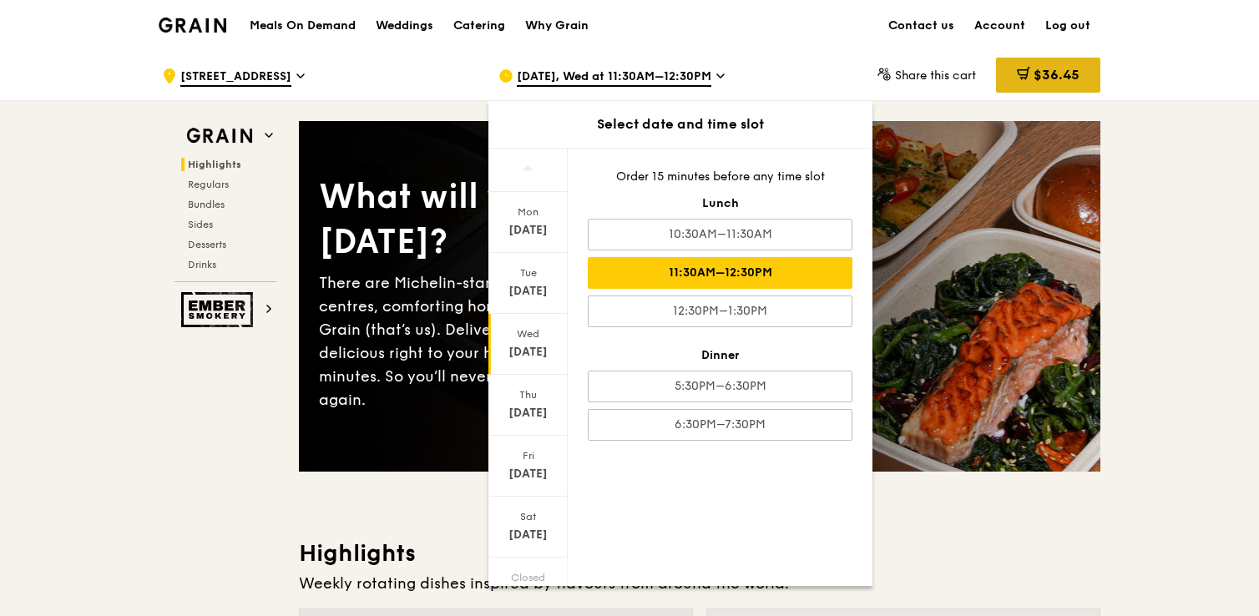
click at [1059, 88] on div "$36.45" at bounding box center [1048, 75] width 104 height 35
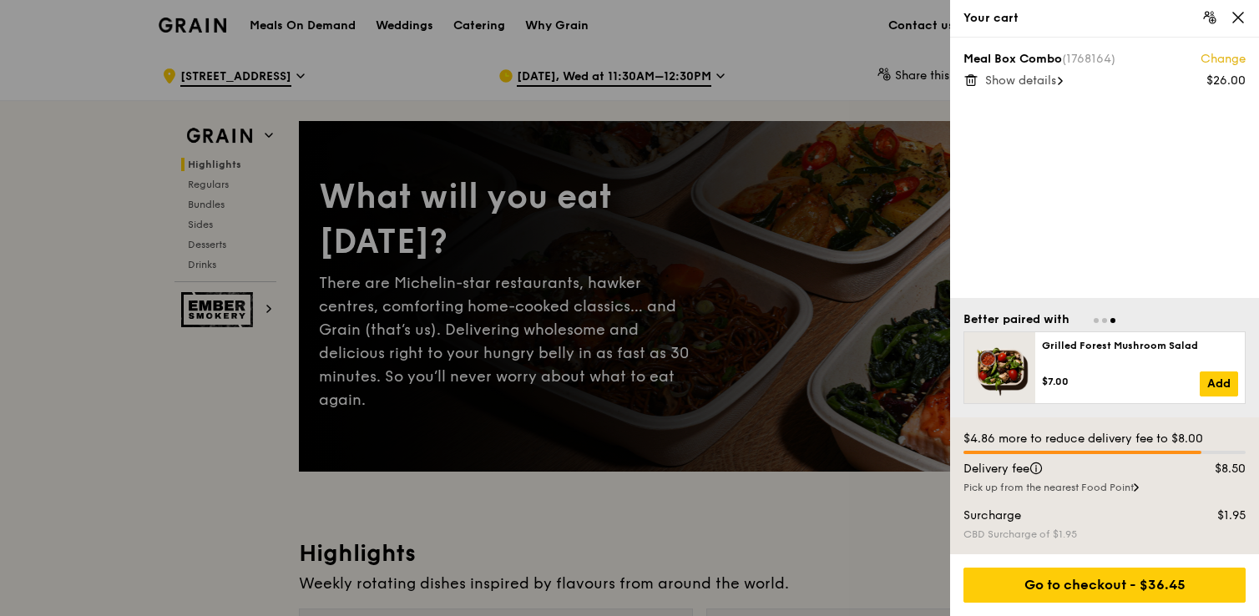
click at [1238, 20] on icon at bounding box center [1237, 17] width 15 height 15
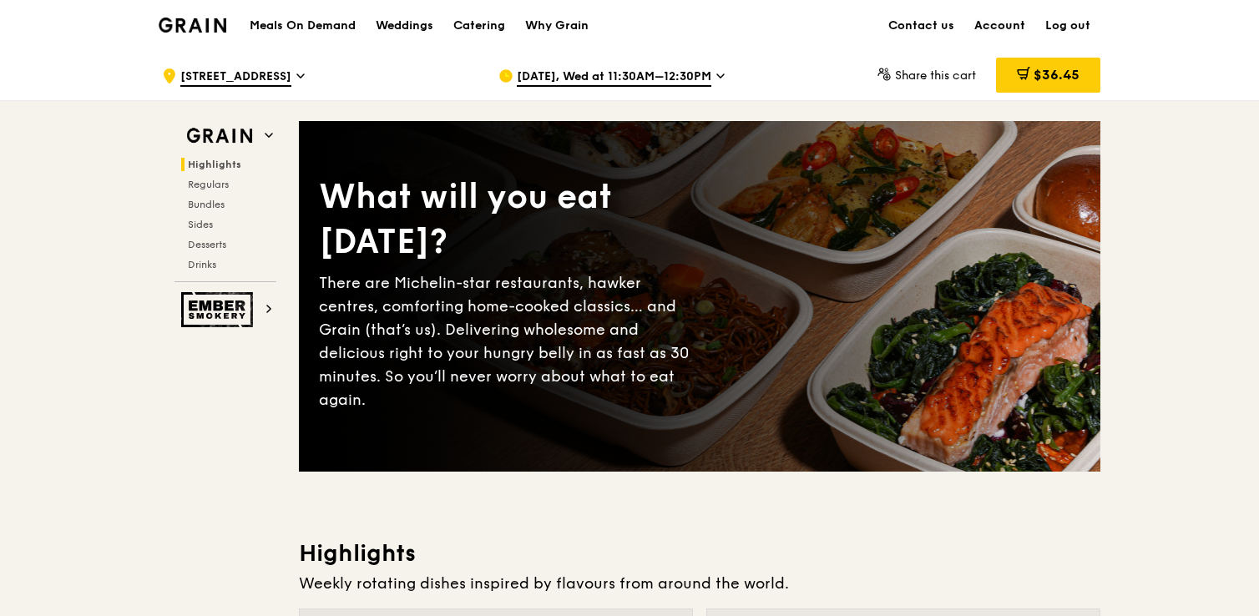
click at [1001, 23] on link "Account" at bounding box center [999, 26] width 71 height 50
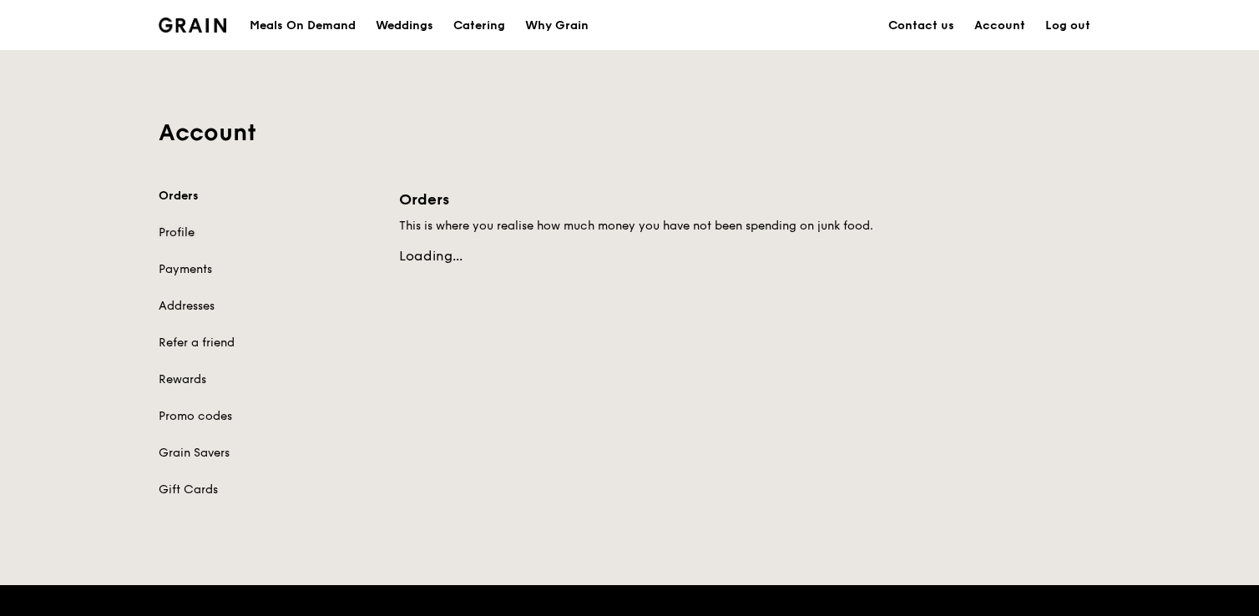
click at [177, 230] on link "Profile" at bounding box center [269, 233] width 220 height 17
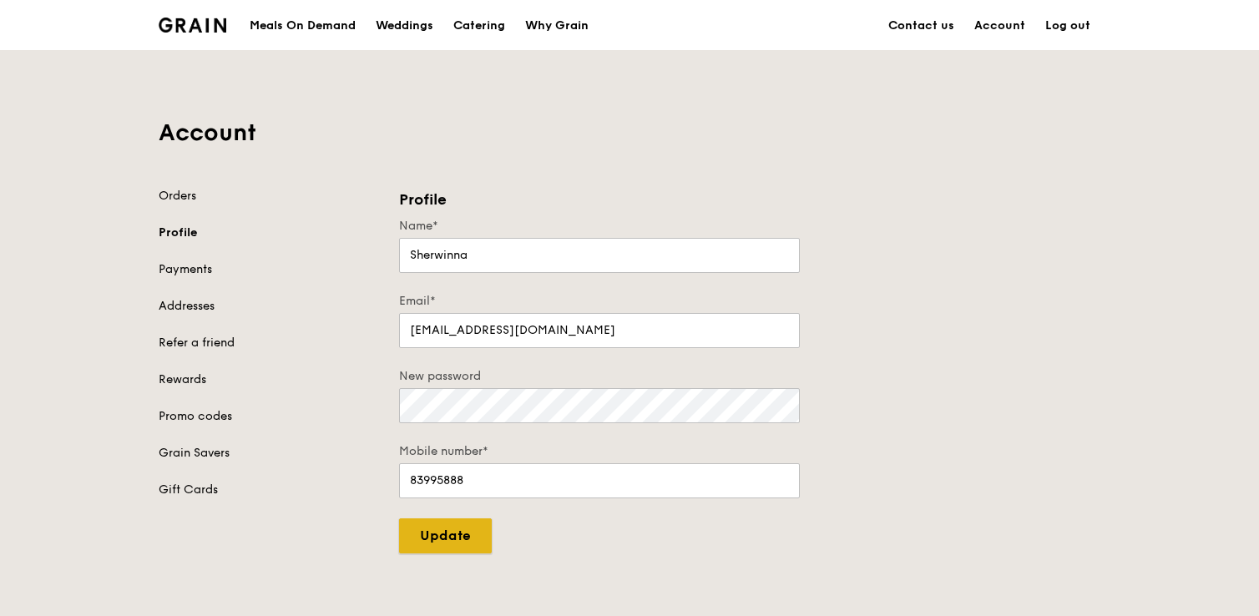
click at [454, 545] on input "Update" at bounding box center [445, 535] width 93 height 35
type input "Updating..."
click at [189, 265] on link "Payments" at bounding box center [269, 269] width 220 height 17
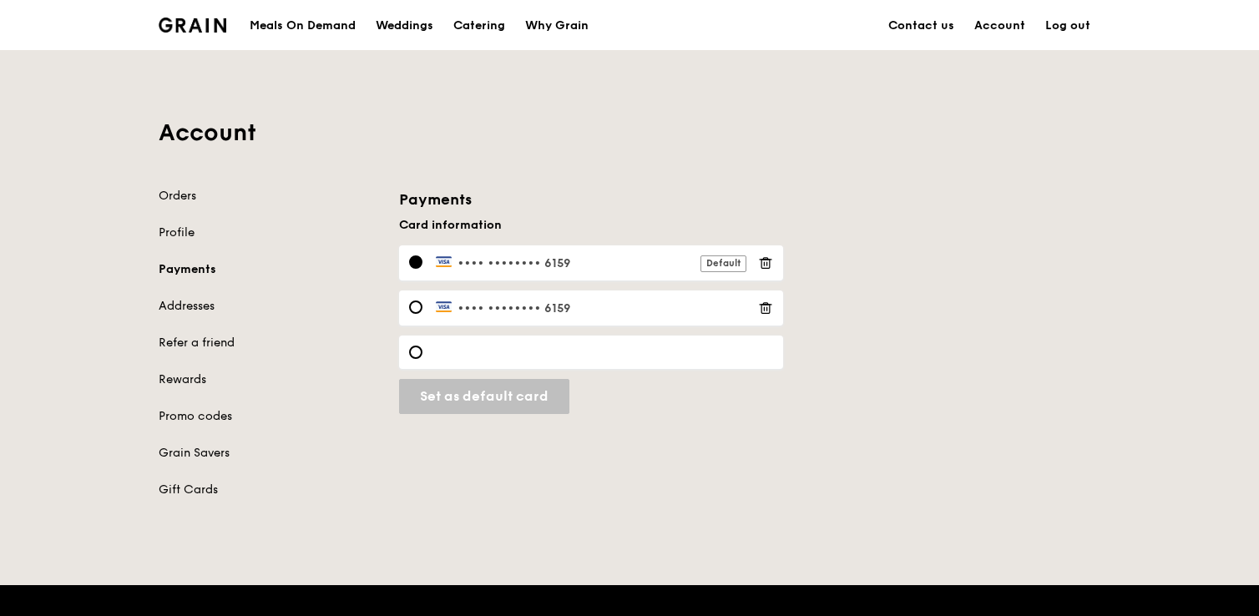
click at [756, 300] on div "•••• •••• •••• 6159" at bounding box center [591, 307] width 384 height 35
click at [768, 306] on icon at bounding box center [765, 308] width 15 height 15
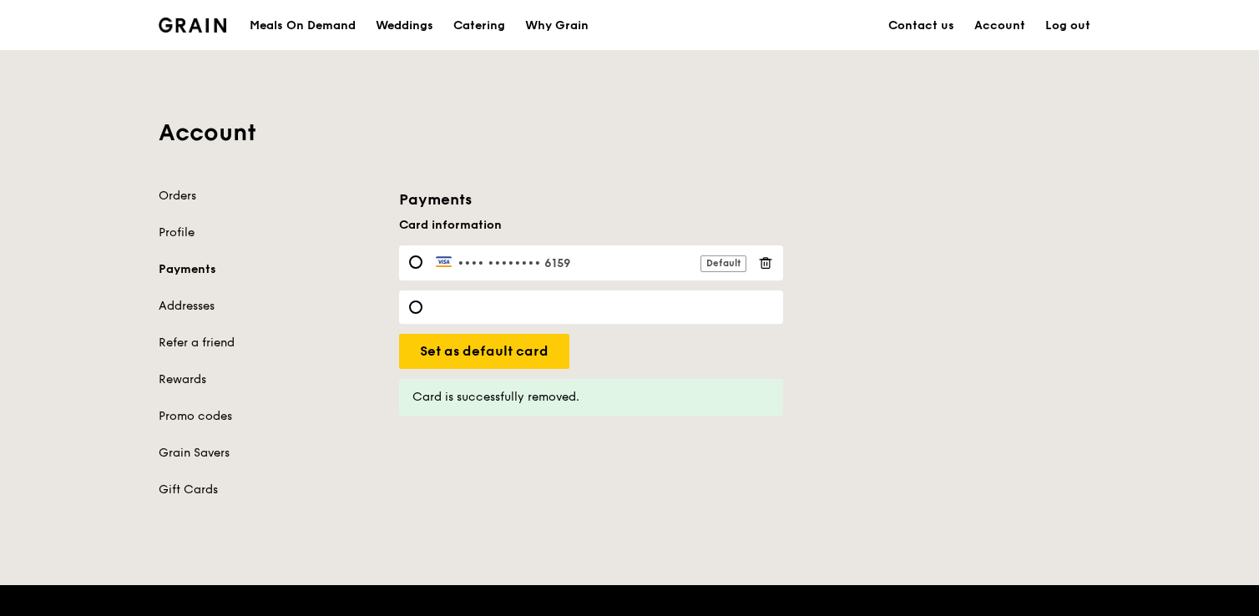
click at [422, 262] on div "•••• •••• •••• 6159 Default" at bounding box center [591, 262] width 384 height 35
click at [203, 306] on link "Addresses" at bounding box center [269, 306] width 220 height 17
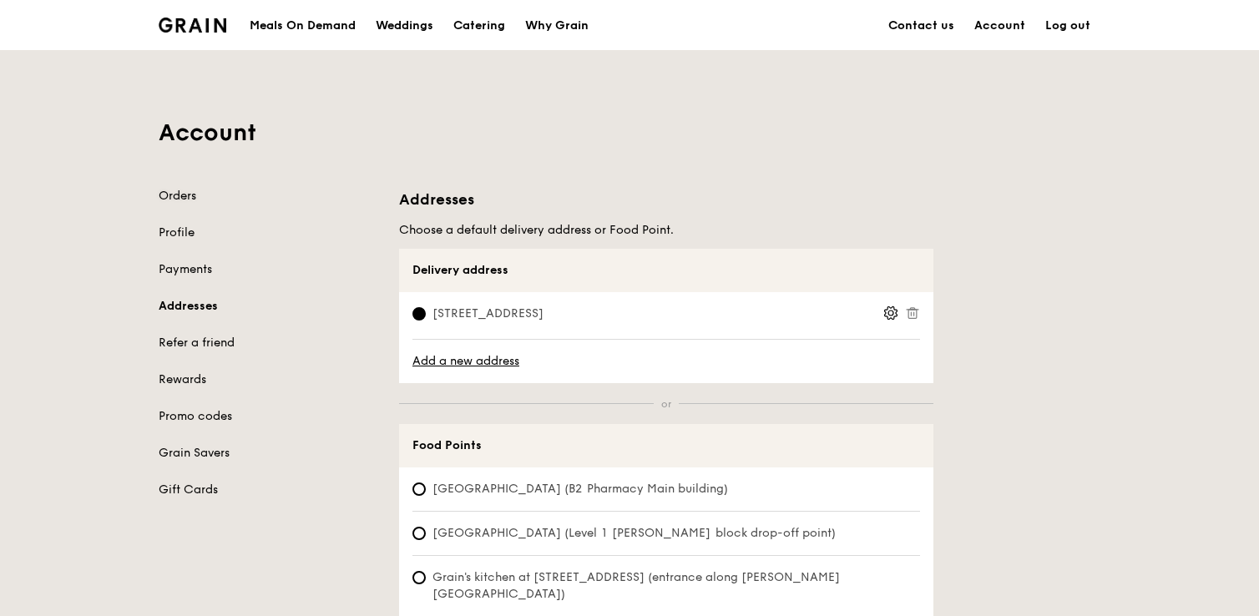
click at [179, 196] on link "Orders" at bounding box center [269, 196] width 220 height 17
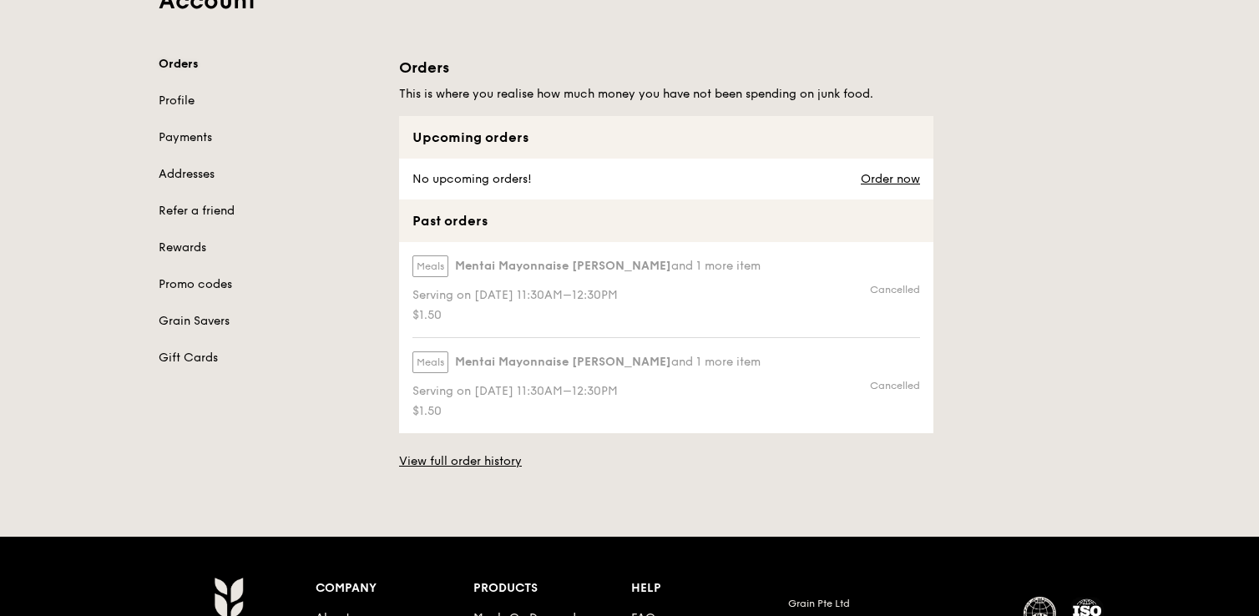
scroll to position [131, 0]
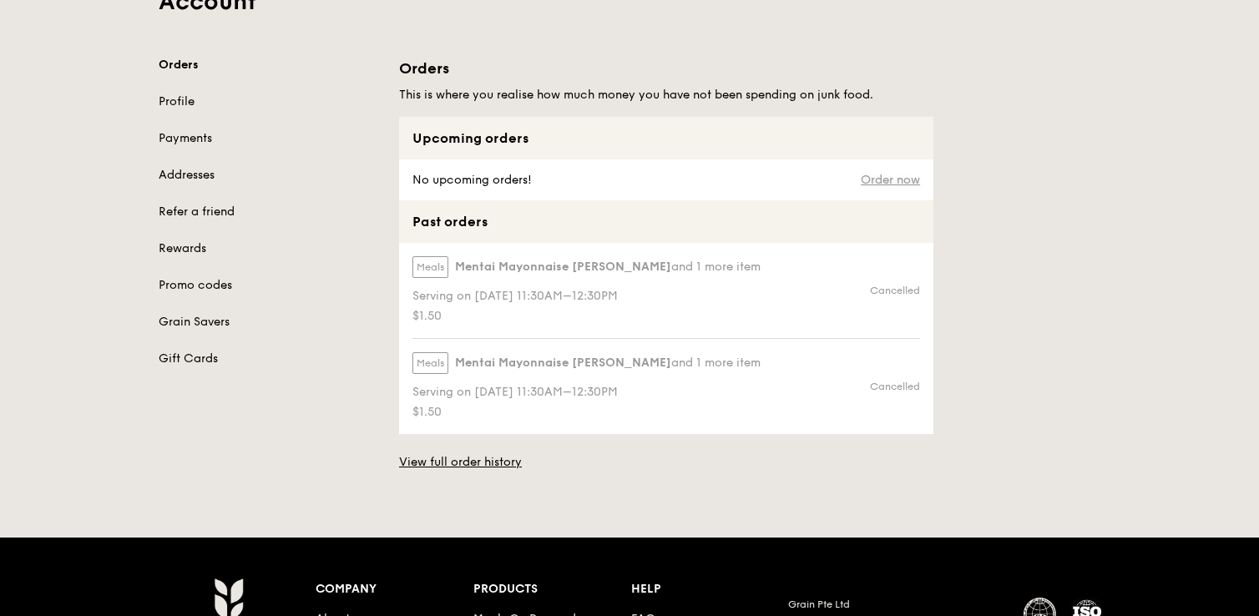
click at [871, 185] on link "Order now" at bounding box center [890, 180] width 59 height 13
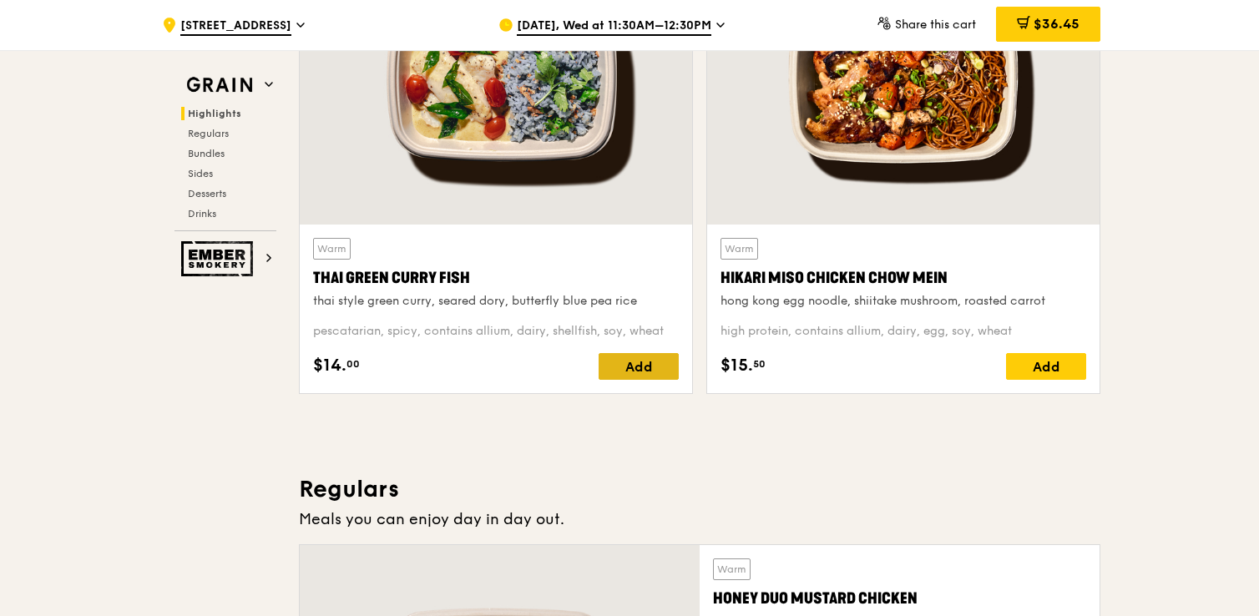
scroll to position [672, 0]
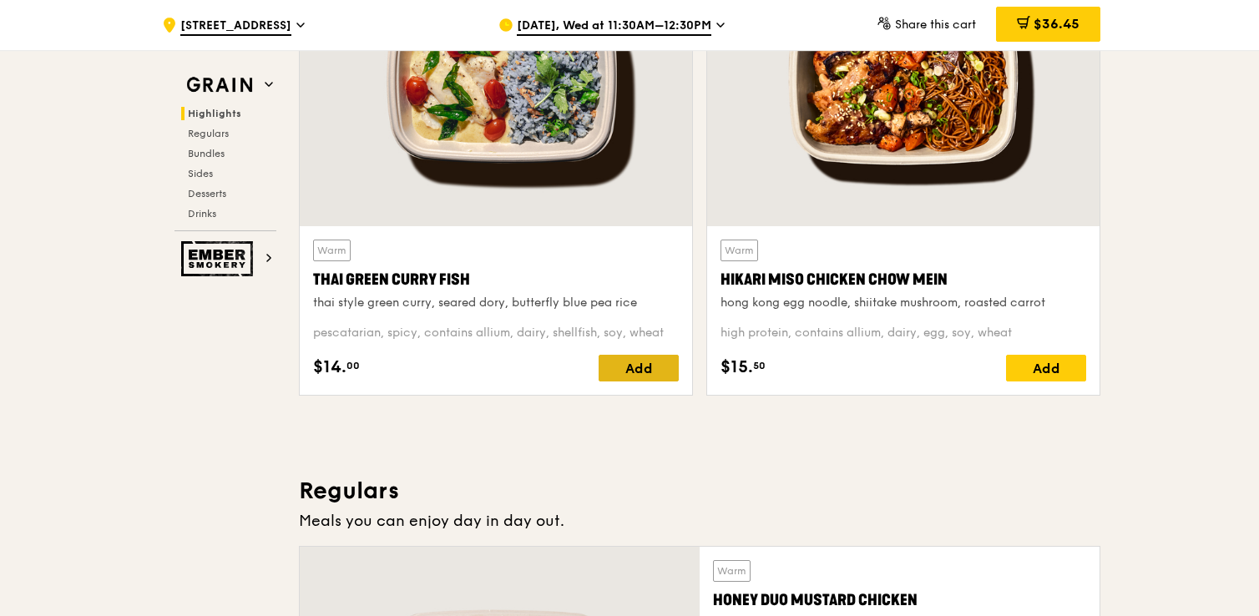
click at [640, 361] on div "Add" at bounding box center [639, 368] width 80 height 27
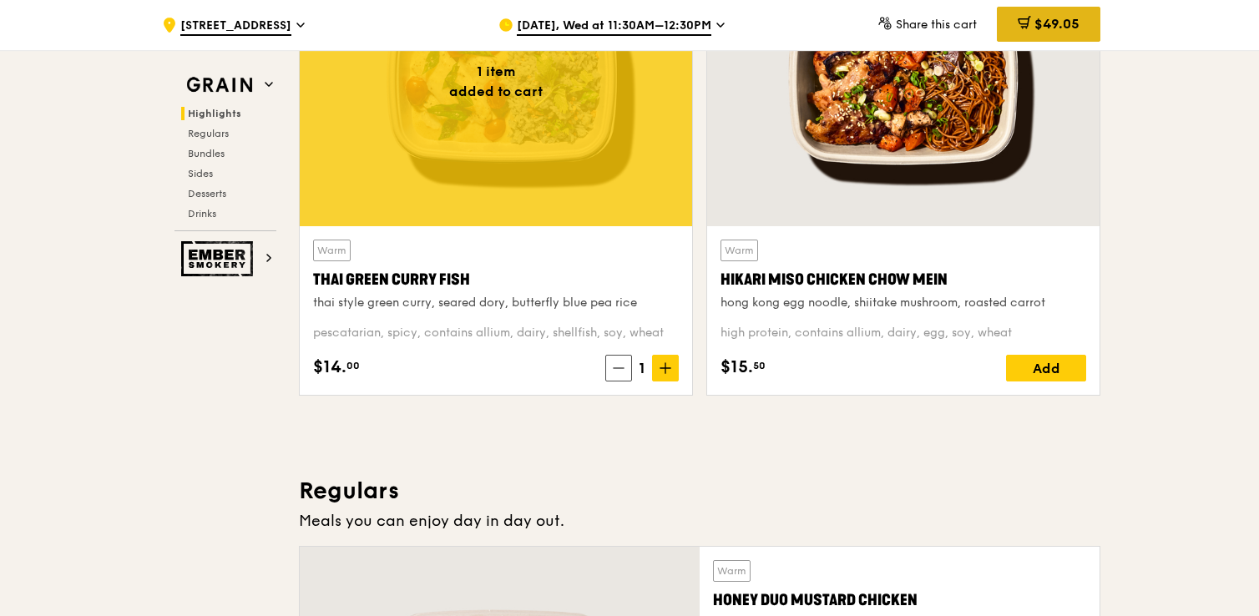
click at [1038, 36] on div "$49.05" at bounding box center [1049, 24] width 104 height 35
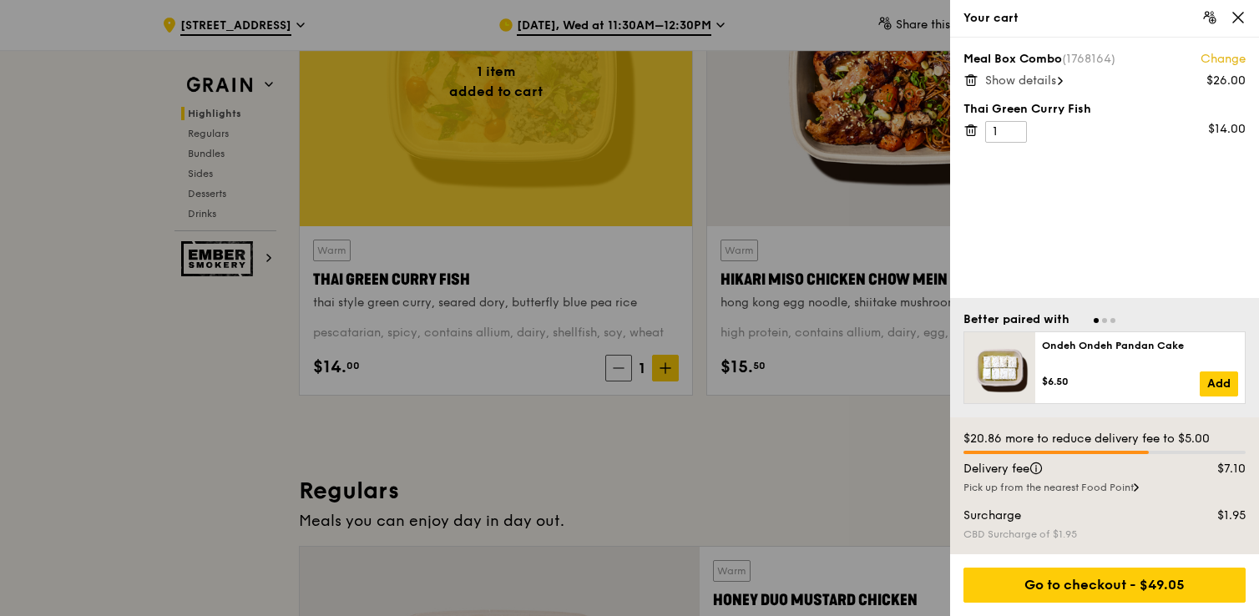
click at [976, 78] on icon at bounding box center [970, 80] width 15 height 15
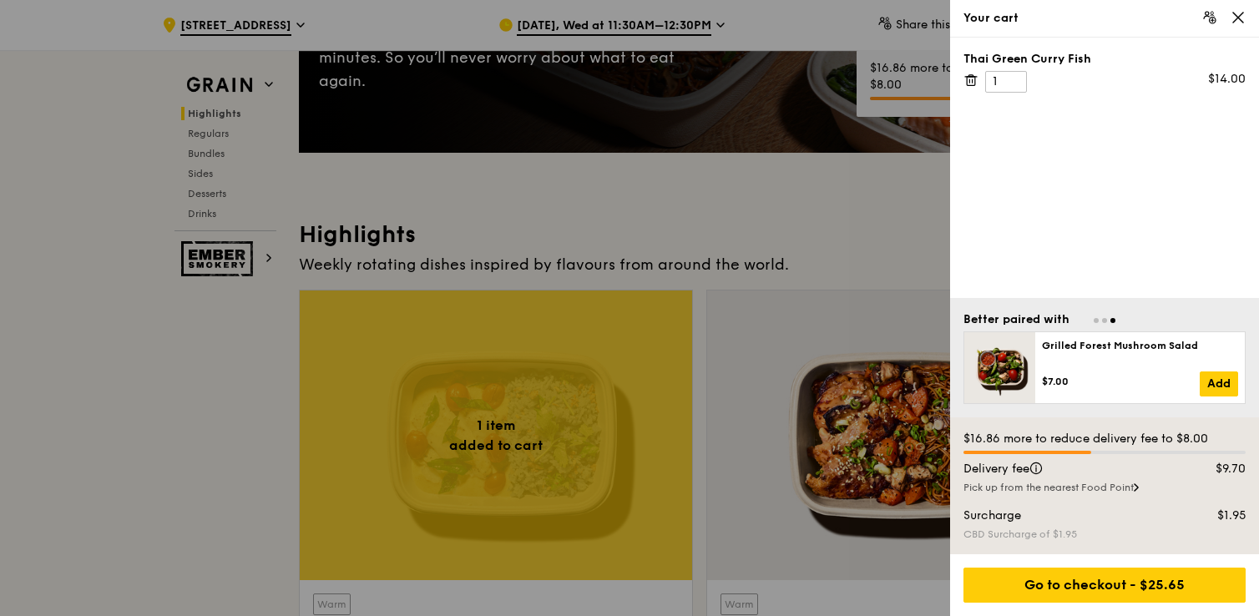
scroll to position [291, 0]
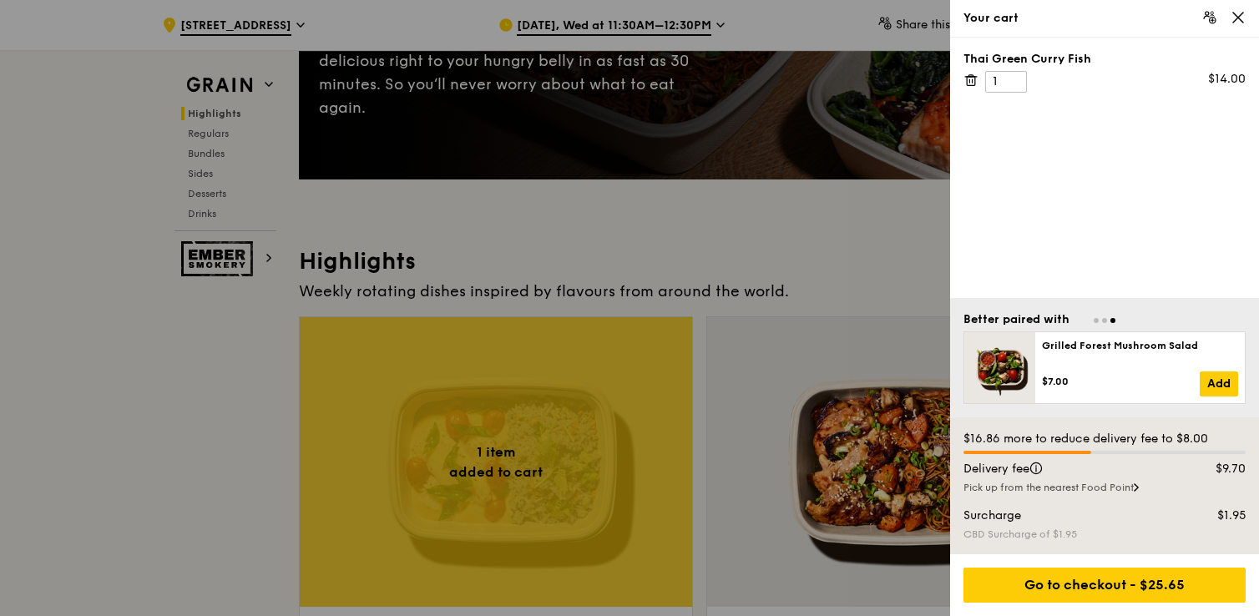
click at [1210, 22] on icon at bounding box center [1209, 17] width 15 height 15
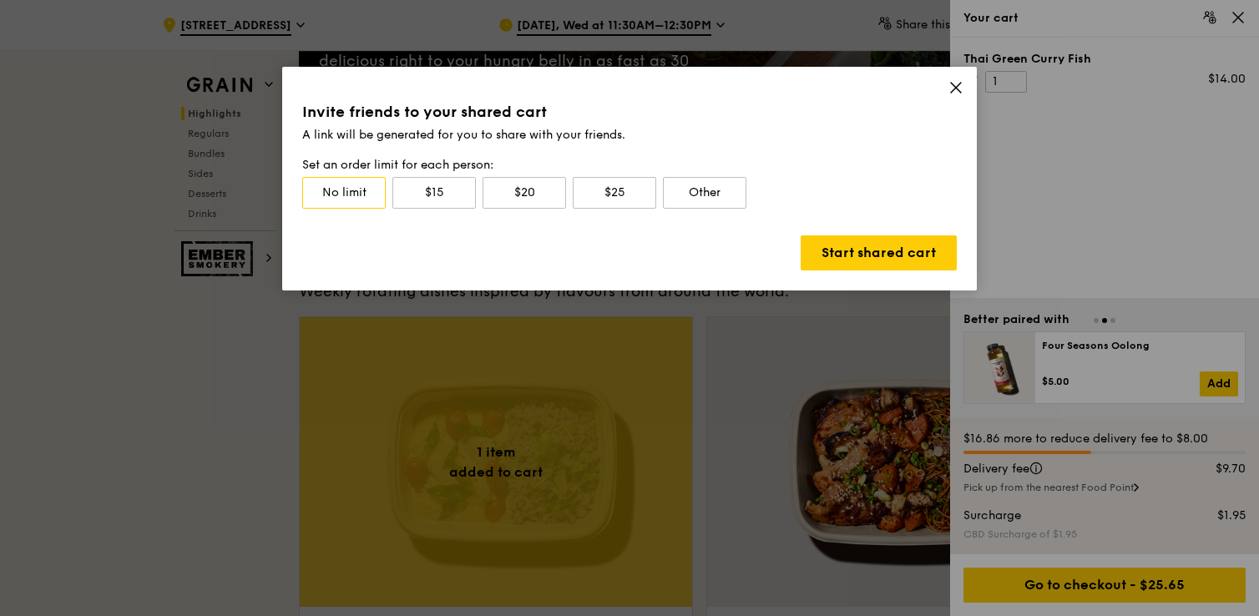
click at [965, 92] on div "Invite friends to your shared cart A link will be generated for you to share wi…" at bounding box center [629, 179] width 695 height 224
click at [958, 92] on icon at bounding box center [955, 87] width 15 height 15
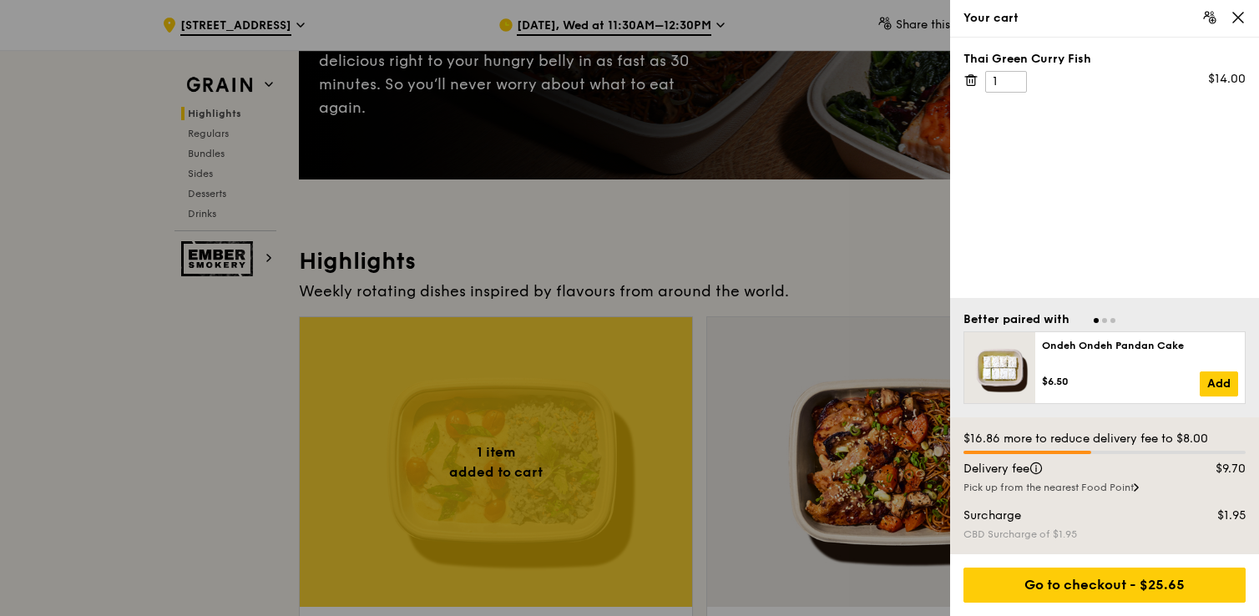
scroll to position [287, 0]
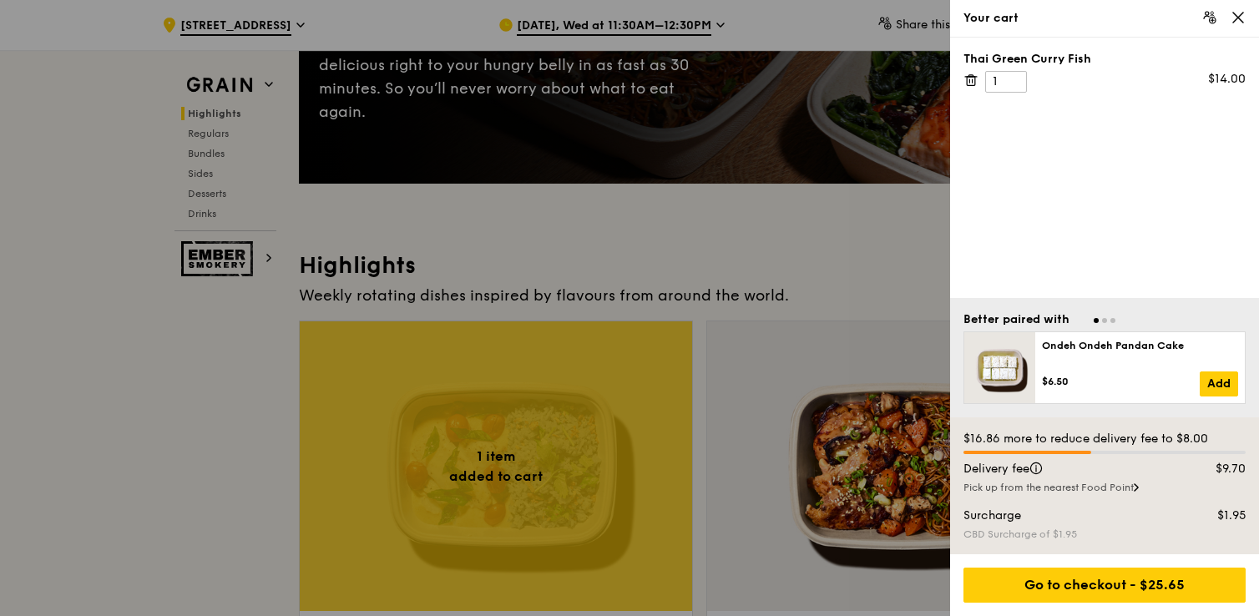
click at [791, 260] on div at bounding box center [629, 308] width 1259 height 616
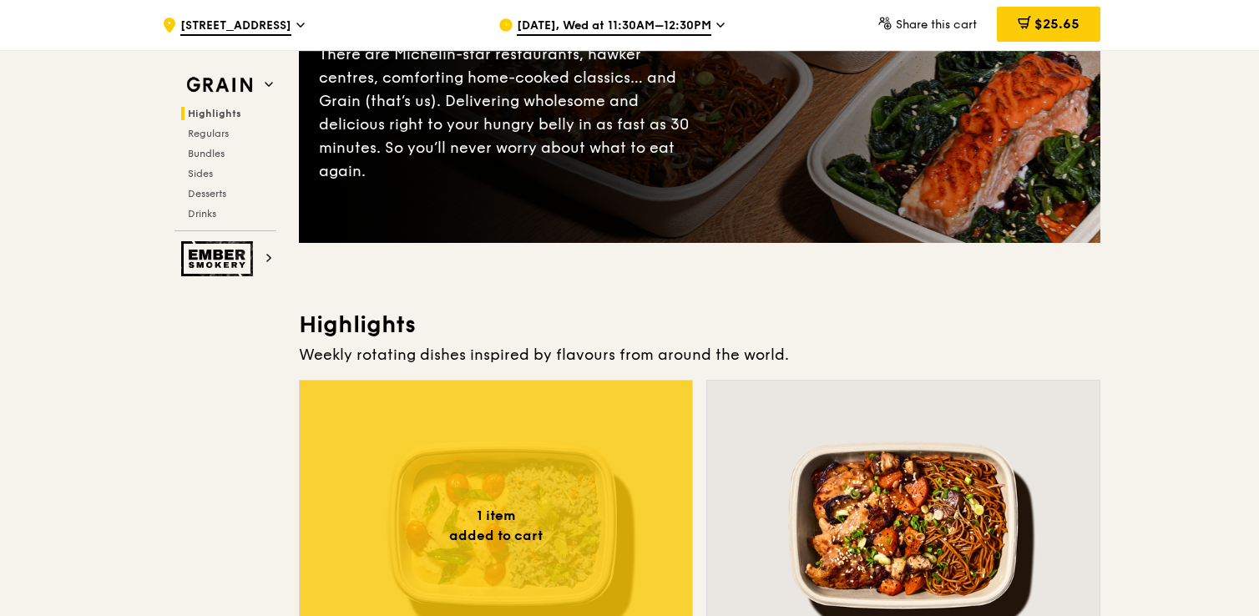
scroll to position [0, 0]
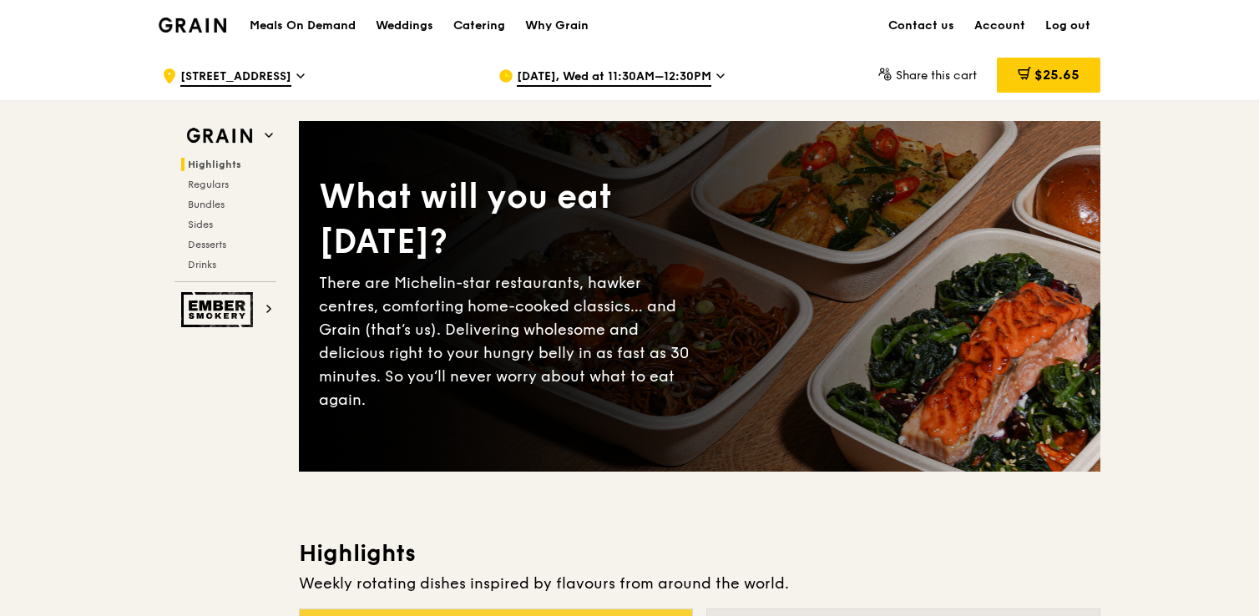
click at [269, 78] on span "109 North Bridge Road" at bounding box center [235, 77] width 111 height 18
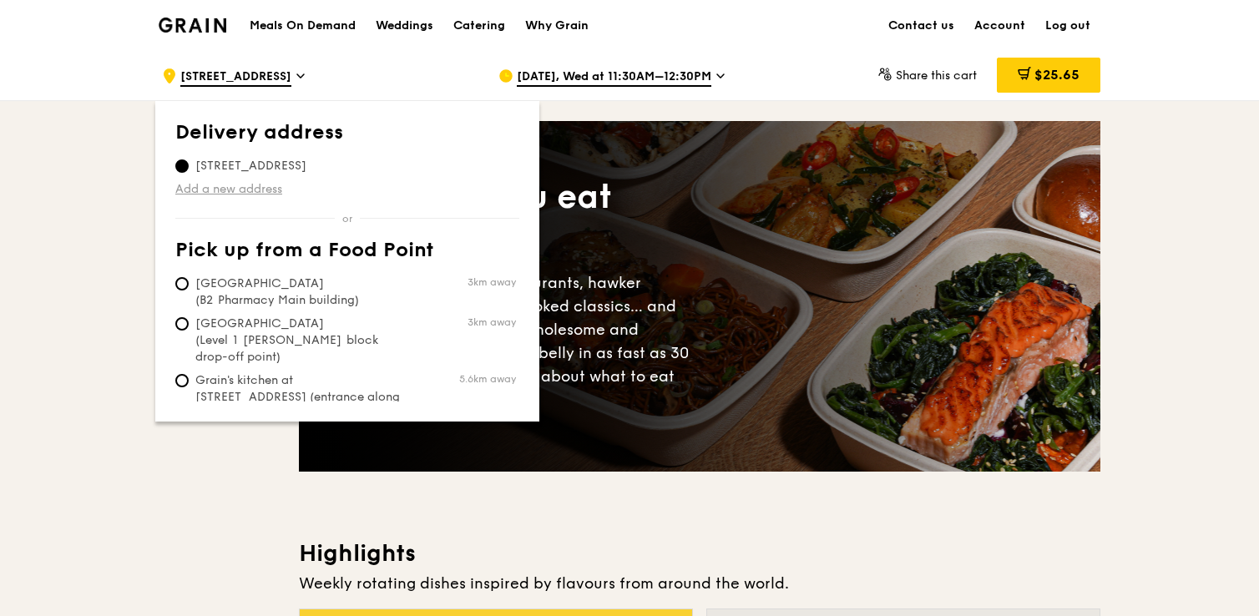
click at [230, 188] on link "Add a new address" at bounding box center [347, 189] width 344 height 17
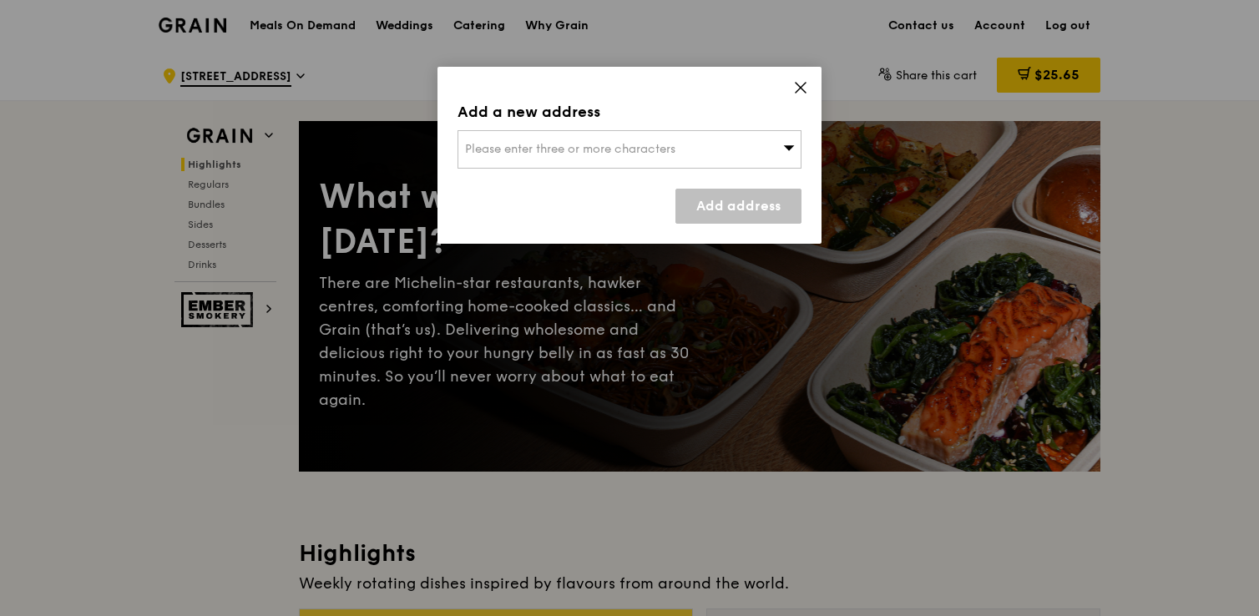
click at [531, 153] on span "Please enter three or more characters" at bounding box center [570, 149] width 210 height 14
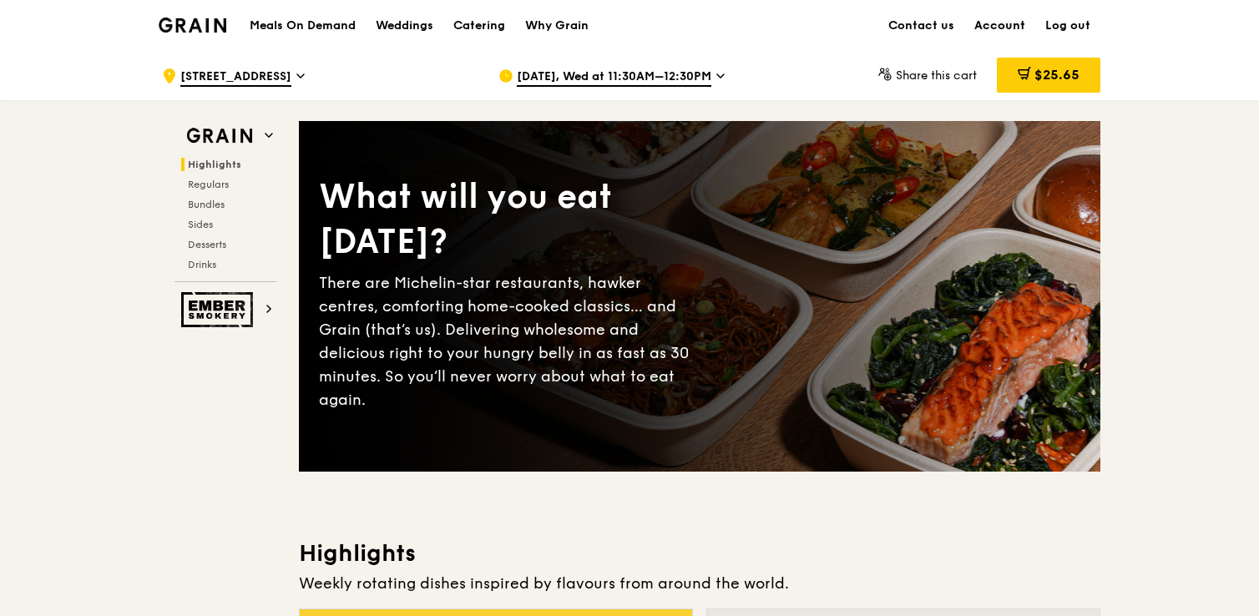
click at [1000, 23] on link "Account" at bounding box center [999, 26] width 71 height 50
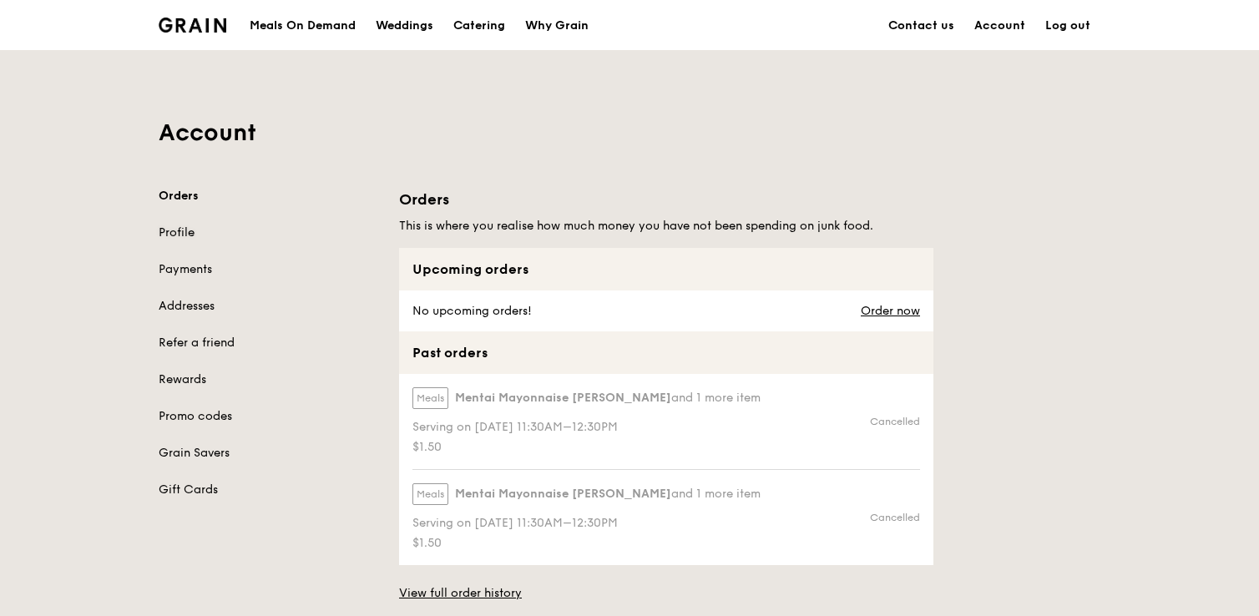
click at [172, 227] on link "Profile" at bounding box center [269, 233] width 220 height 17
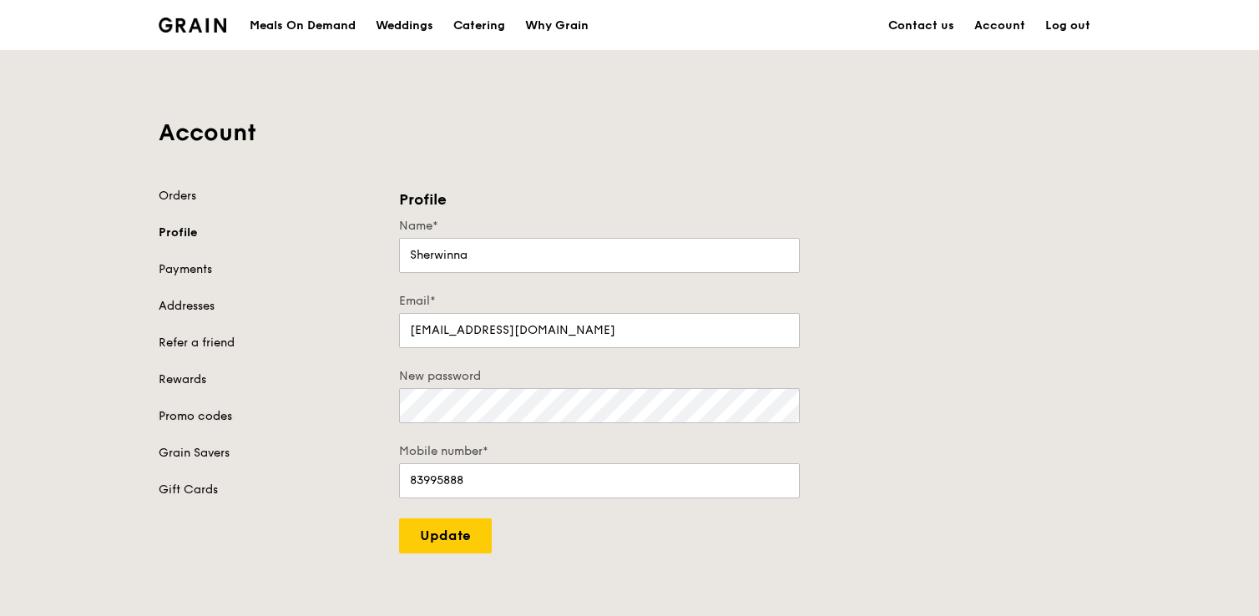
click at [211, 416] on link "Promo codes" at bounding box center [269, 416] width 220 height 17
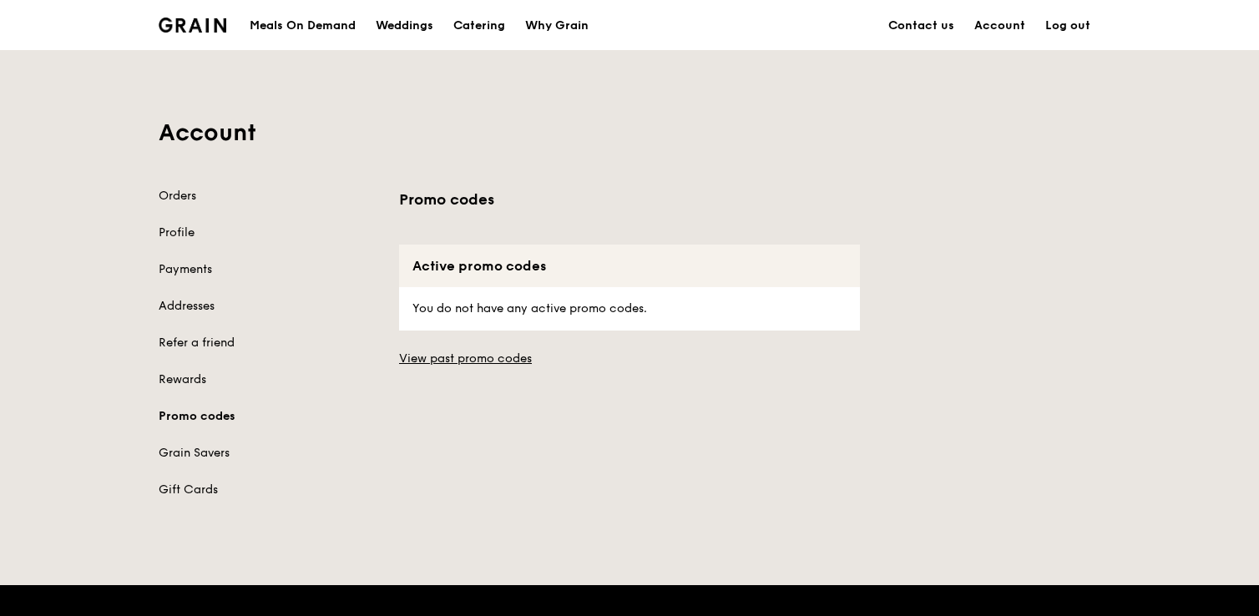
click at [509, 306] on p "You do not have any active promo codes." at bounding box center [629, 308] width 434 height 43
click at [460, 365] on link "View past promo codes" at bounding box center [629, 359] width 461 height 17
click at [964, 28] on link "Contact us" at bounding box center [921, 26] width 86 height 50
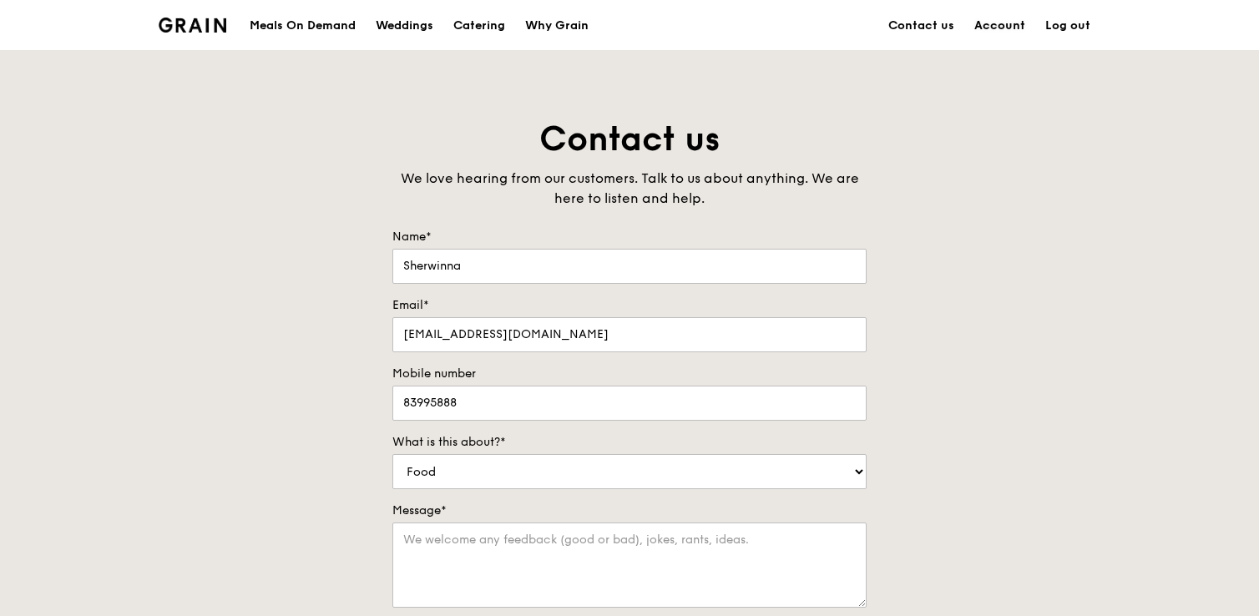
click at [1012, 29] on link "Account" at bounding box center [999, 26] width 71 height 50
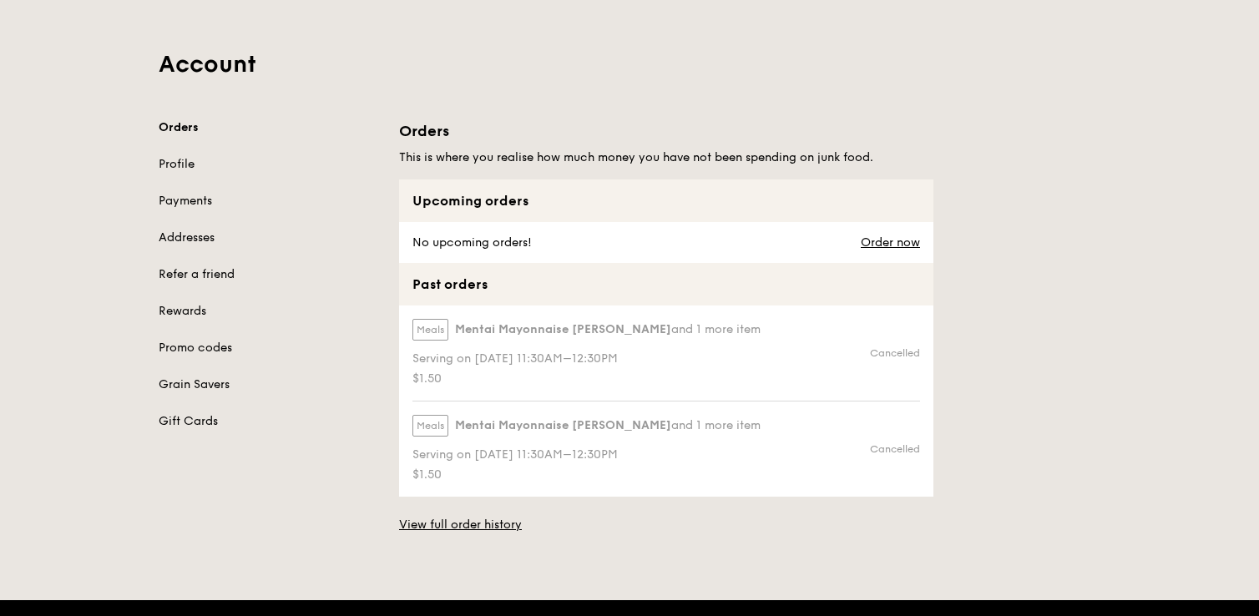
scroll to position [90, 0]
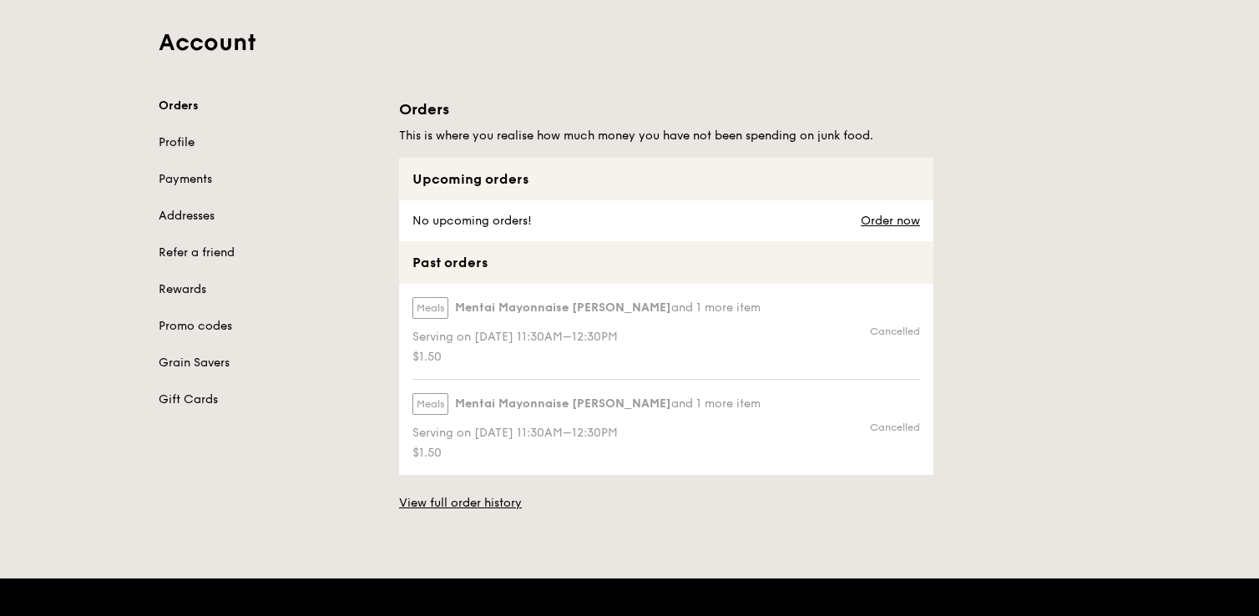
click at [197, 148] on link "Profile" at bounding box center [269, 142] width 220 height 17
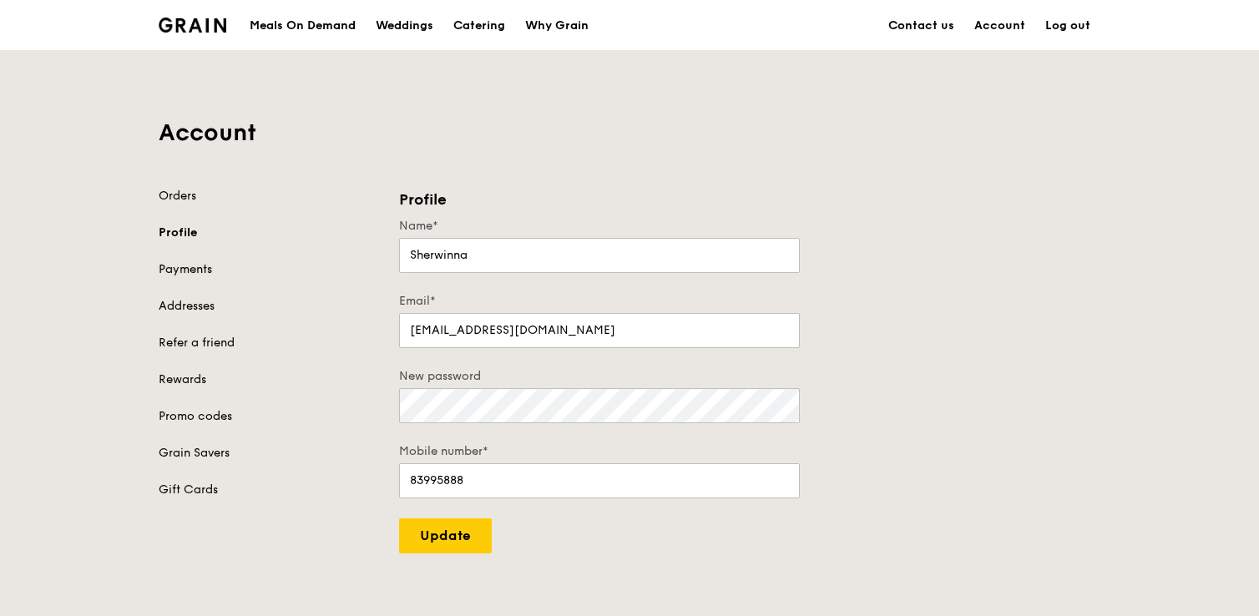
click at [189, 276] on link "Payments" at bounding box center [269, 269] width 220 height 17
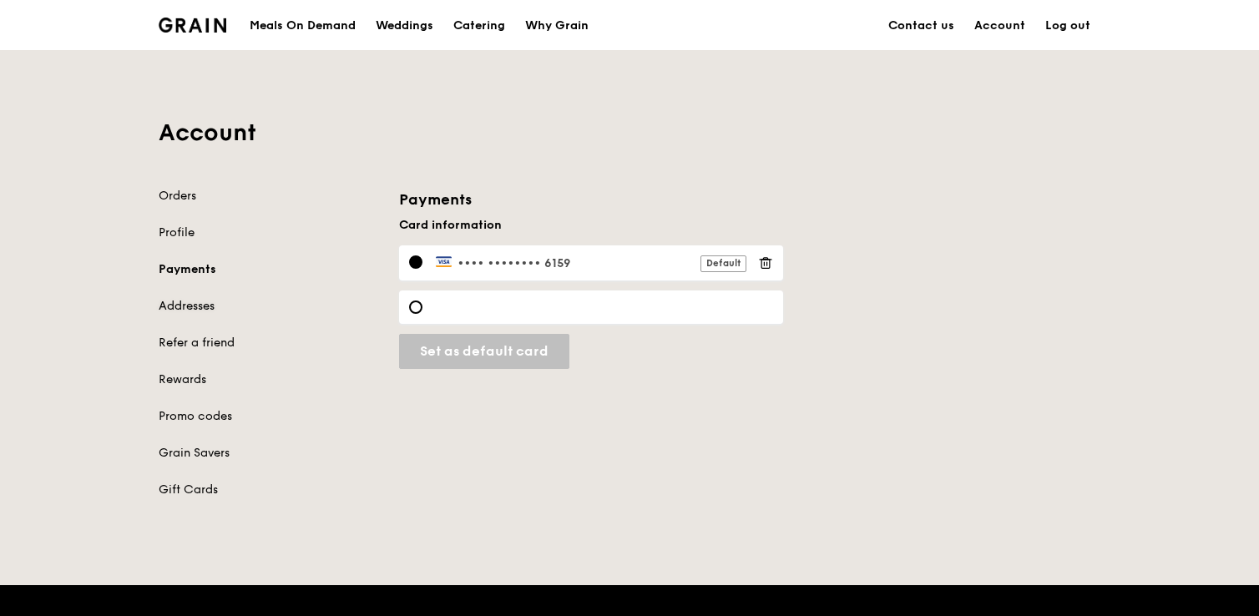
click at [190, 310] on link "Addresses" at bounding box center [269, 306] width 220 height 17
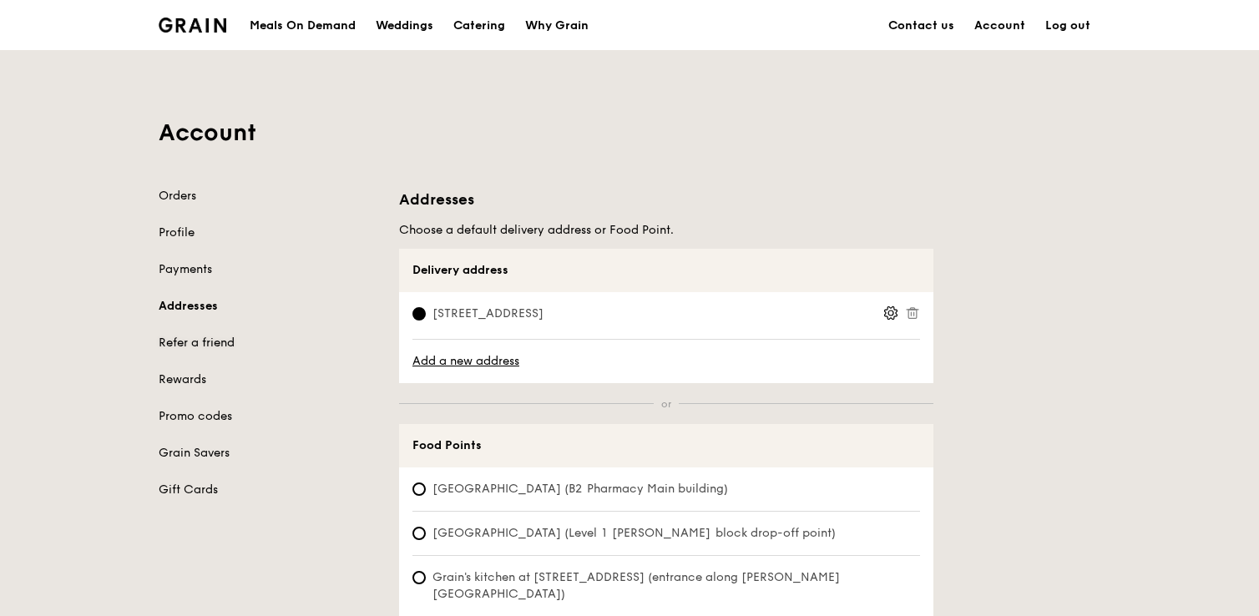
click at [189, 340] on link "Refer a friend" at bounding box center [269, 343] width 220 height 17
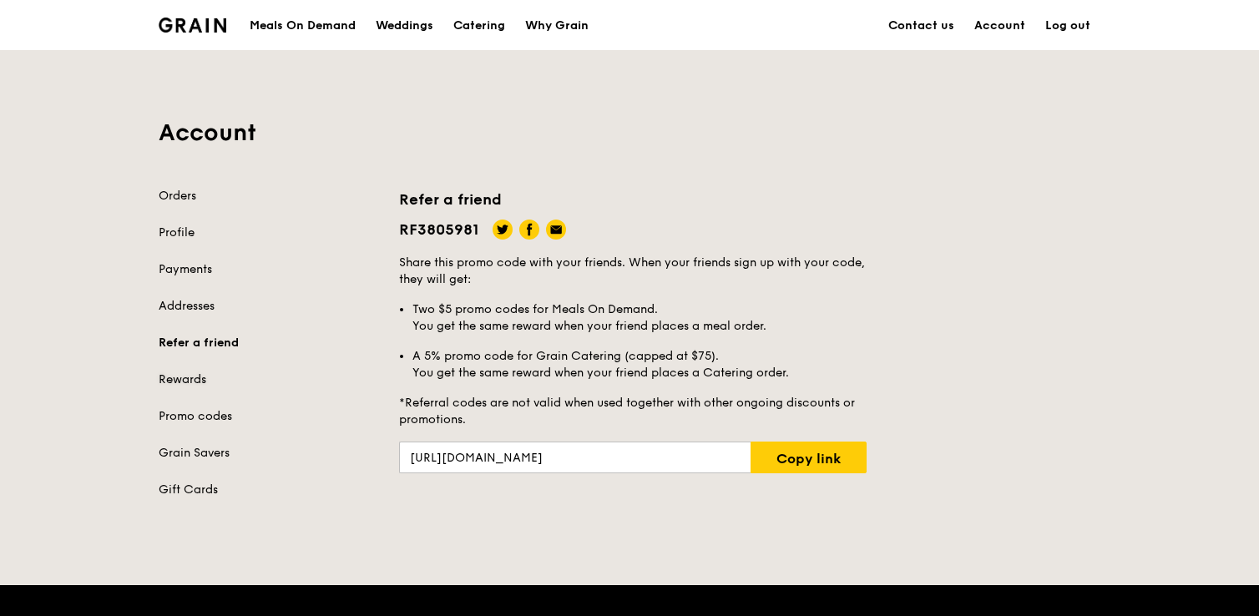
click at [186, 385] on link "Rewards" at bounding box center [269, 379] width 220 height 17
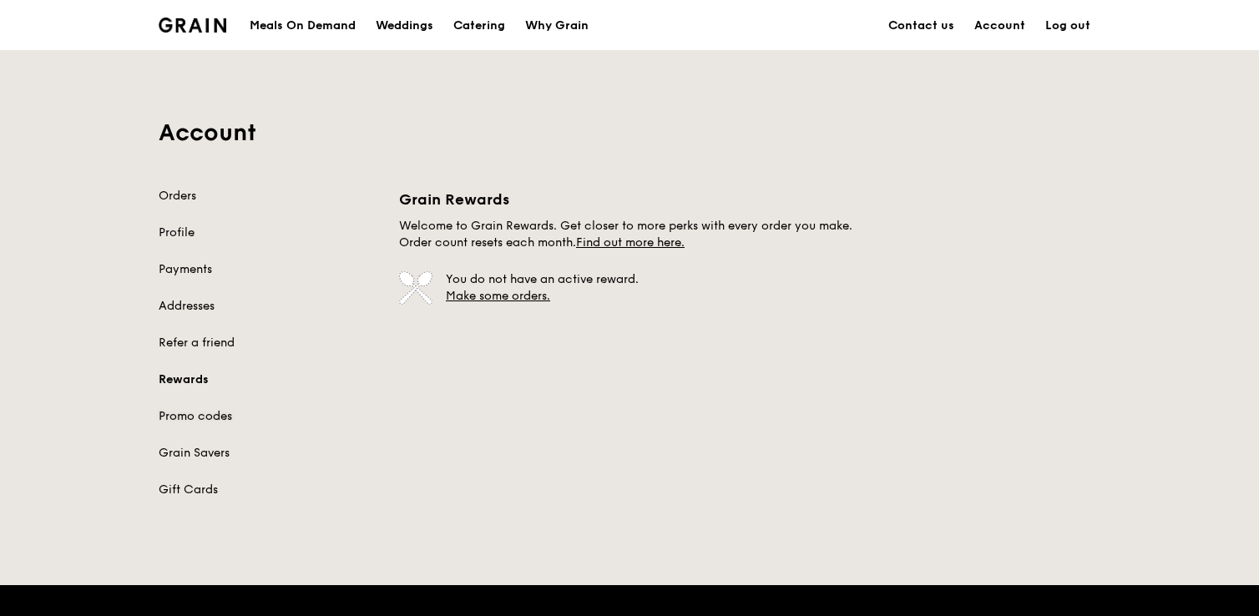
click at [210, 420] on link "Promo codes" at bounding box center [269, 416] width 220 height 17
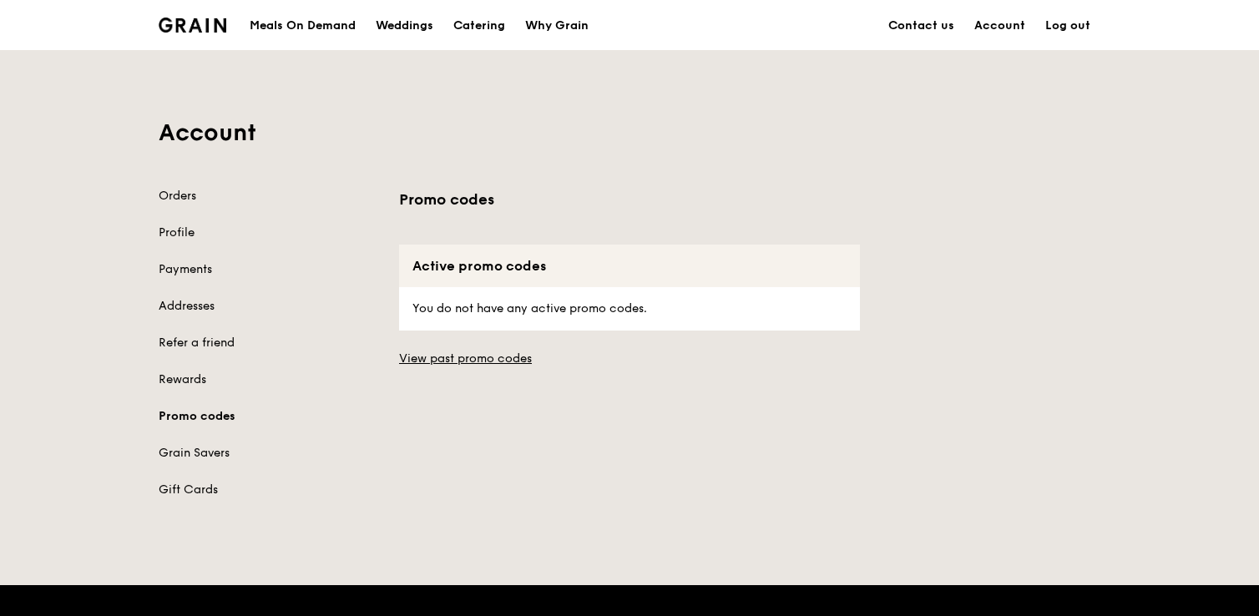
click at [560, 311] on p "You do not have any active promo codes." at bounding box center [629, 308] width 434 height 43
click at [199, 449] on link "Grain Savers" at bounding box center [269, 453] width 220 height 17
click at [189, 491] on link "Gift Cards" at bounding box center [269, 490] width 220 height 17
click at [191, 20] on img at bounding box center [193, 25] width 68 height 15
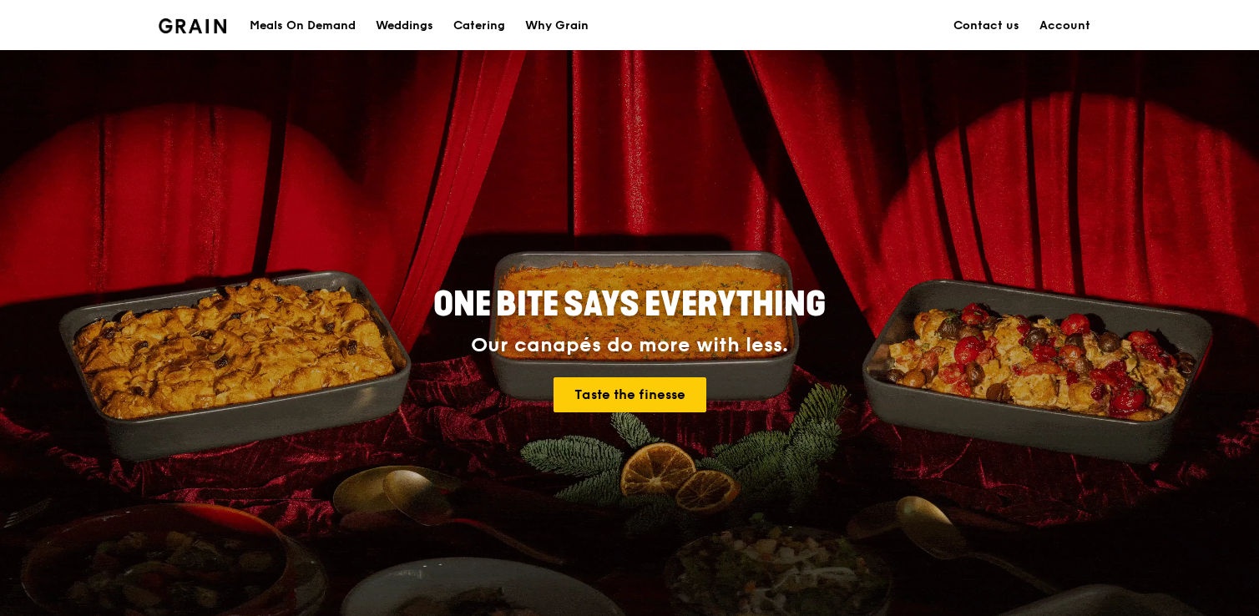
scroll to position [10, 0]
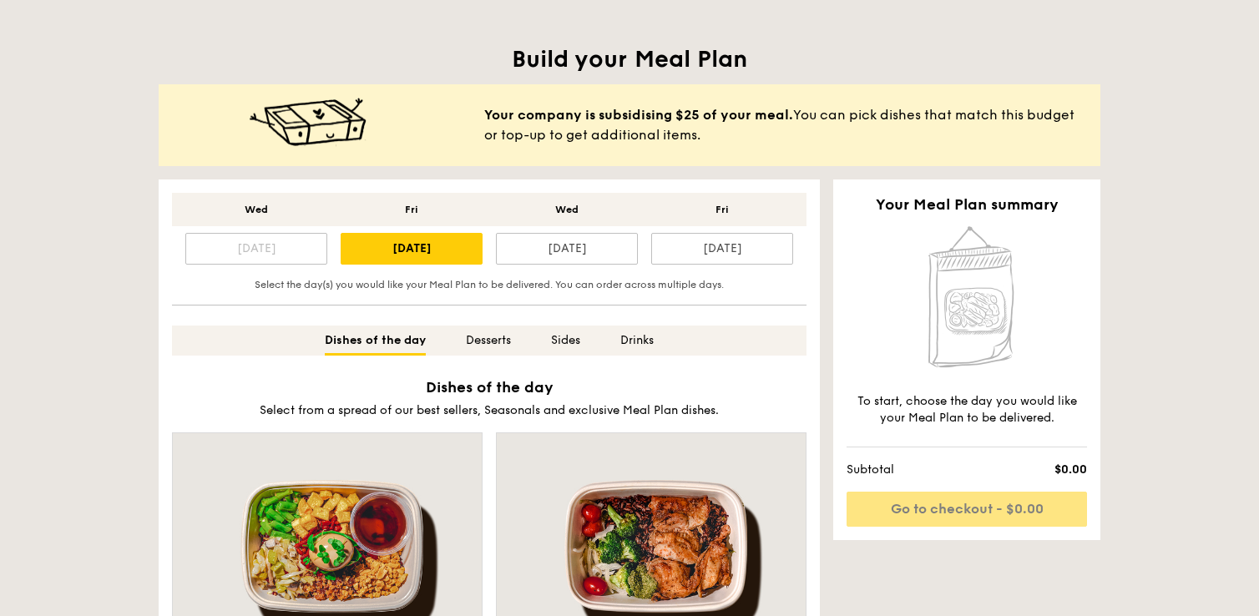
scroll to position [341, 0]
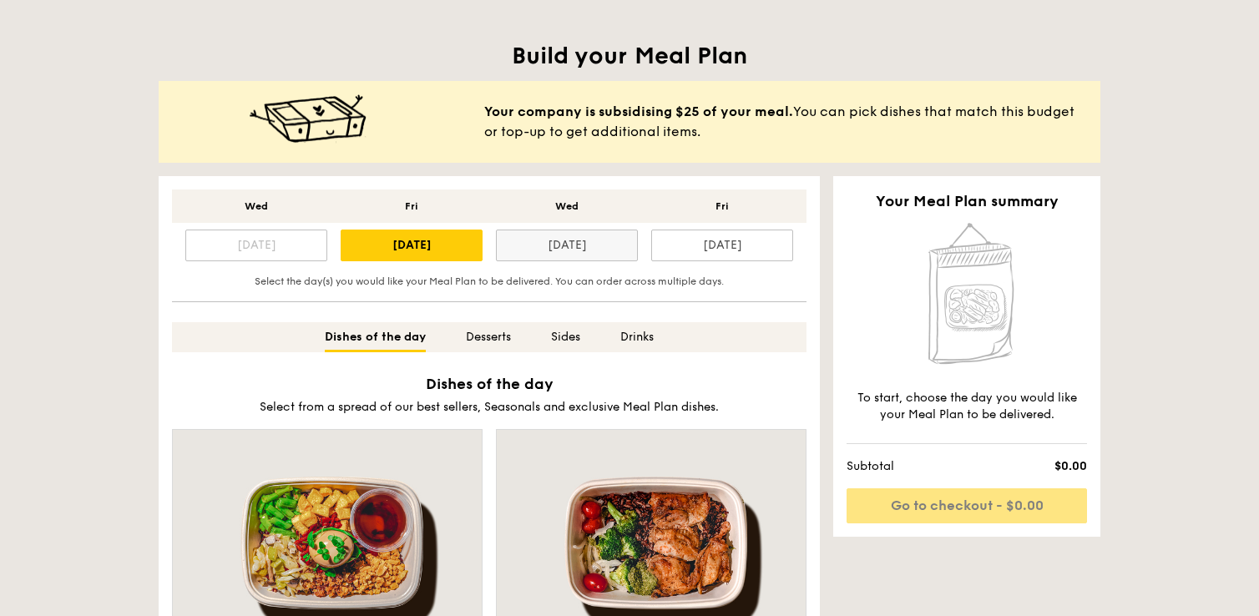
click at [538, 257] on div "Oct 22" at bounding box center [567, 246] width 142 height 32
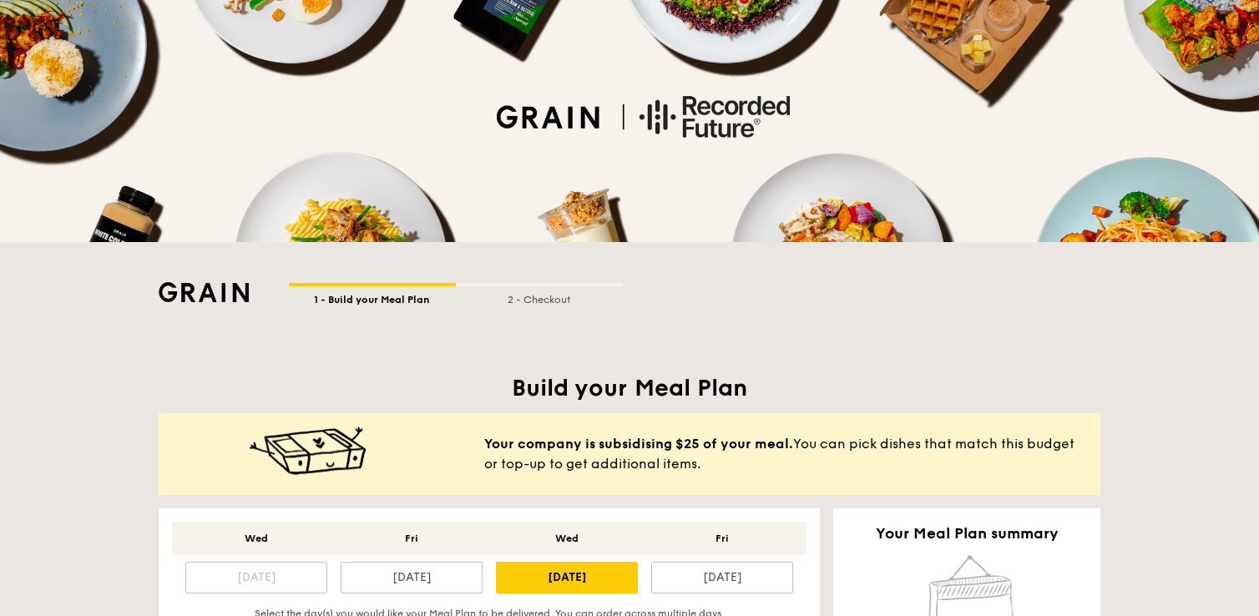
scroll to position [0, 0]
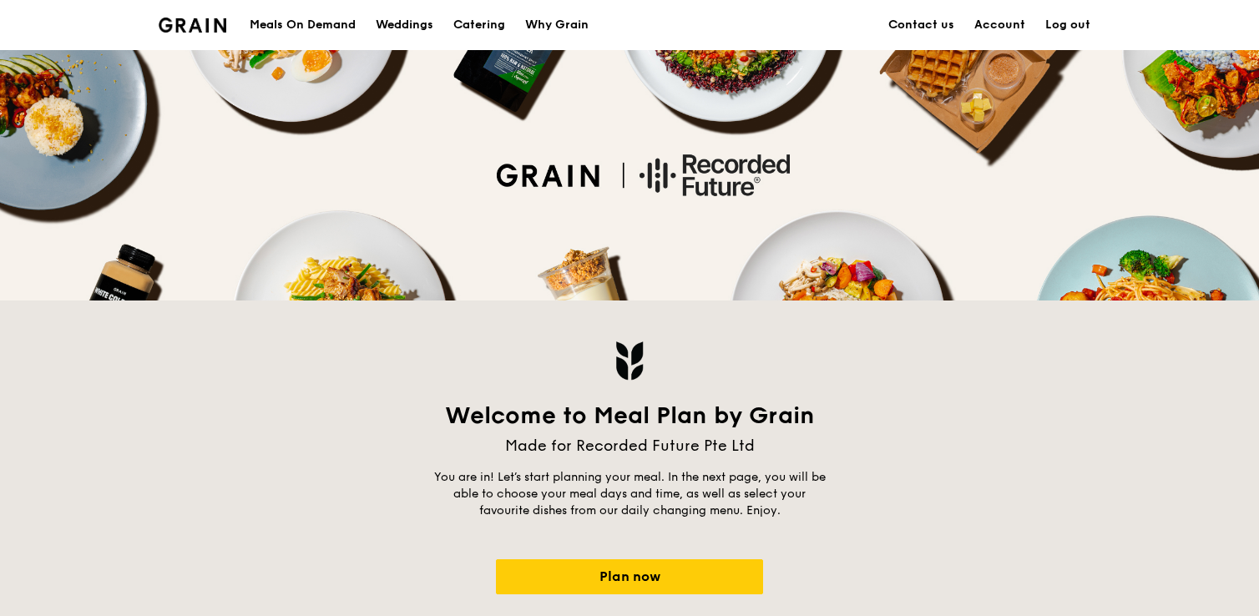
scroll to position [3, 0]
